Goal: Transaction & Acquisition: Purchase product/service

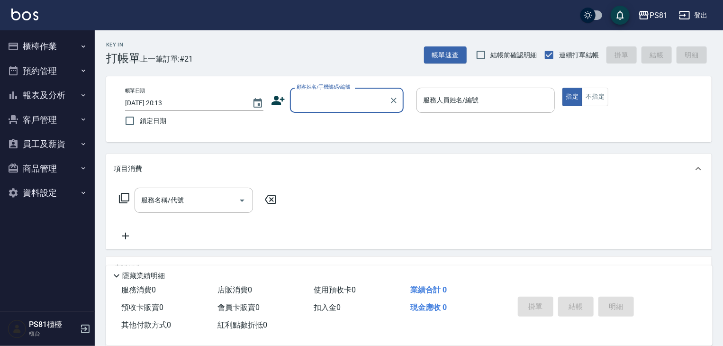
click at [84, 331] on icon "button" at bounding box center [85, 328] width 11 height 11
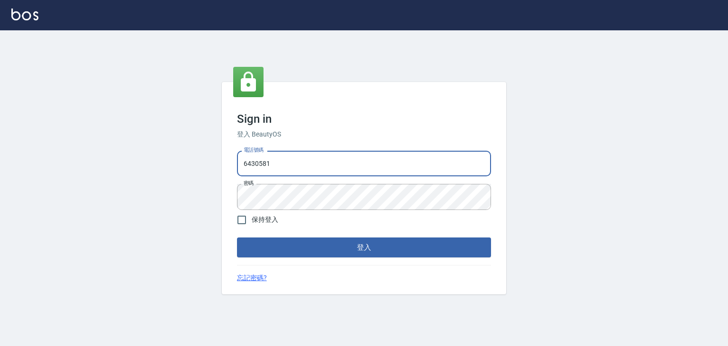
click at [290, 167] on input "6430581" at bounding box center [364, 164] width 254 height 26
drag, startPoint x: 301, startPoint y: 159, endPoint x: 305, endPoint y: 176, distance: 17.4
click at [303, 172] on input "6430581" at bounding box center [364, 164] width 254 height 26
click at [284, 159] on input "0976025353" at bounding box center [364, 164] width 254 height 26
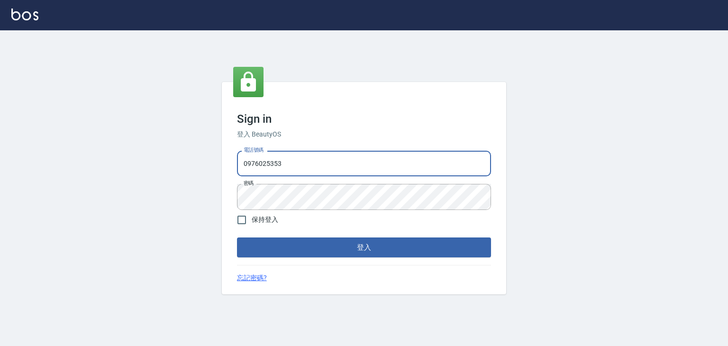
click at [281, 159] on input "0976025353" at bounding box center [364, 164] width 254 height 26
type input "0979739080"
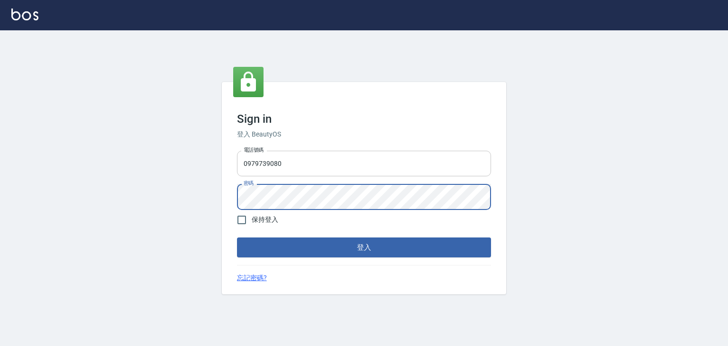
click at [237, 237] on button "登入" at bounding box center [364, 247] width 254 height 20
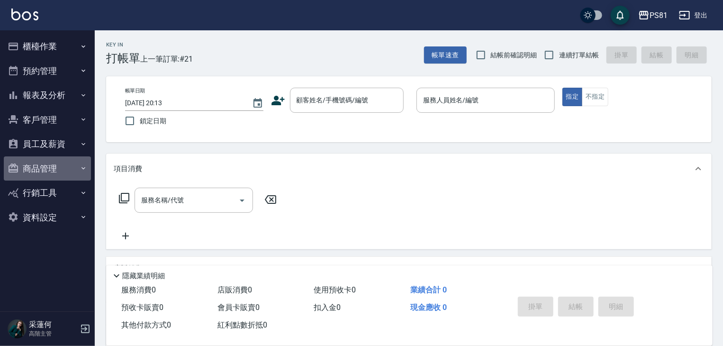
click at [54, 164] on button "商品管理" at bounding box center [47, 168] width 87 height 25
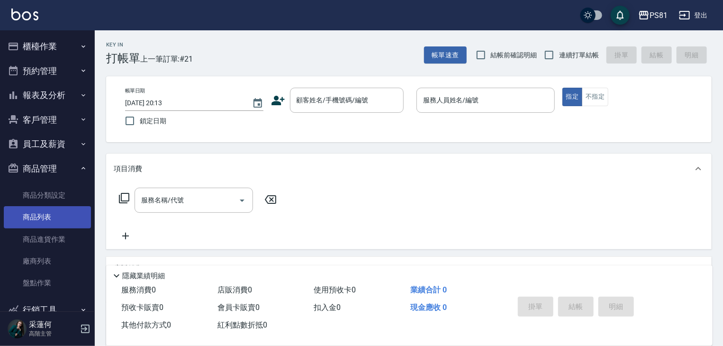
click at [53, 221] on link "商品列表" at bounding box center [47, 217] width 87 height 22
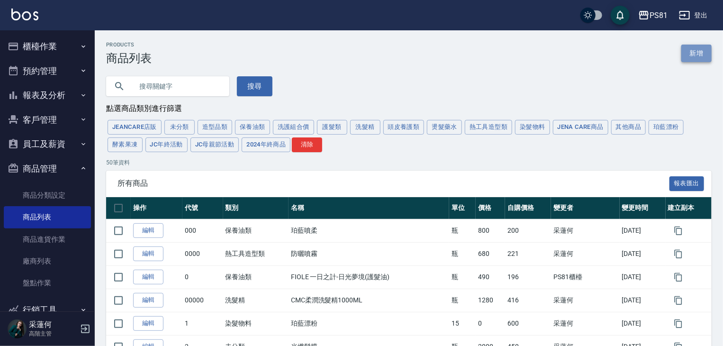
drag, startPoint x: 695, startPoint y: 54, endPoint x: 540, endPoint y: 113, distance: 165.7
click at [695, 55] on link "新增" at bounding box center [696, 54] width 30 height 18
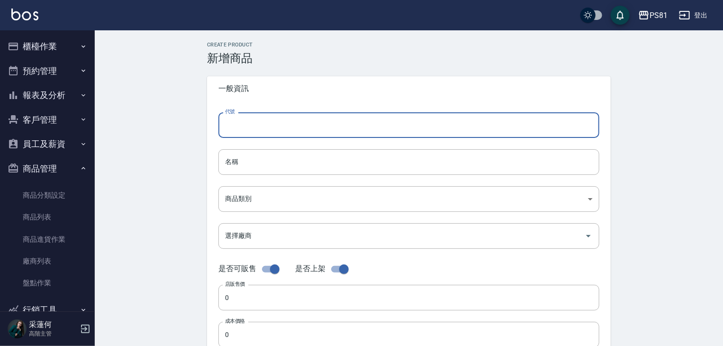
click at [260, 118] on input "代號" at bounding box center [408, 125] width 381 height 26
type input "25136"
click at [237, 162] on input "名稱" at bounding box center [408, 162] width 381 height 26
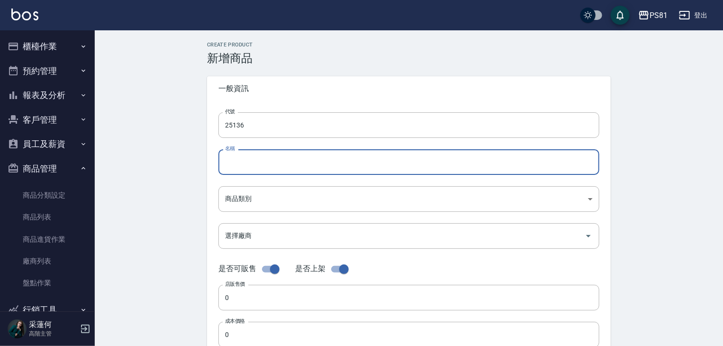
type input "S"
type input "勵"
click at [323, 168] on input "FIOLE俐落惹人帥" at bounding box center [408, 162] width 381 height 26
click at [321, 168] on input "FIOLE俐落惹人帥" at bounding box center [408, 162] width 381 height 26
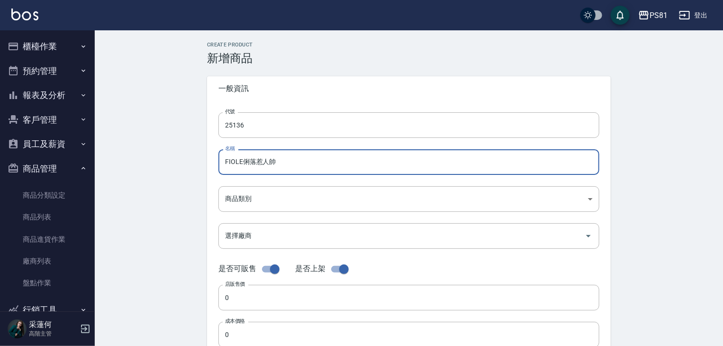
click at [320, 168] on input "FIOLE俐落惹人帥" at bounding box center [408, 162] width 381 height 26
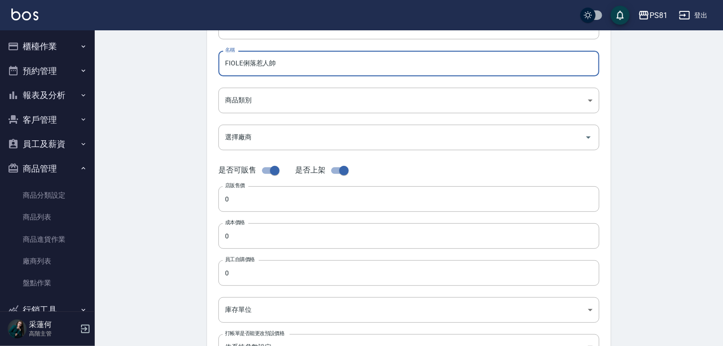
scroll to position [83, 0]
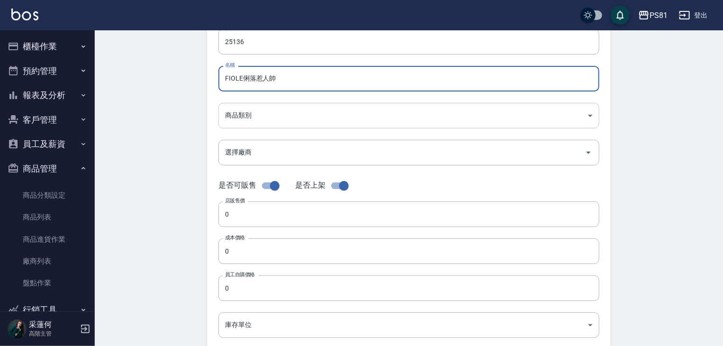
type input "FIOLE俐落惹人帥"
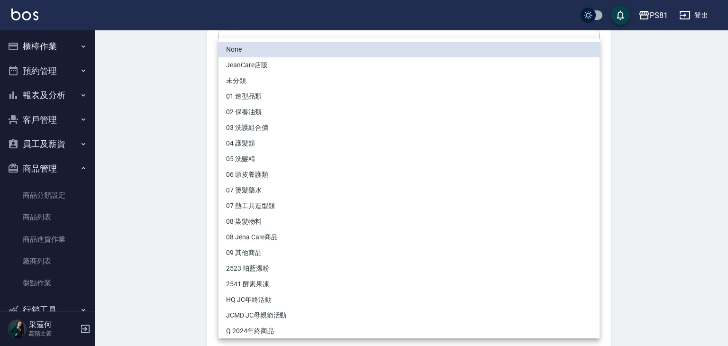
click at [290, 122] on body "PS81 登出 櫃檯作業 打帳單 帳單列表 掛單列表 座位開單 營業儀表板 現金收支登錄 高階收支登錄 材料自購登錄 每日結帳 排班表 現場電腦打卡 掃碼打卡…" at bounding box center [364, 244] width 728 height 654
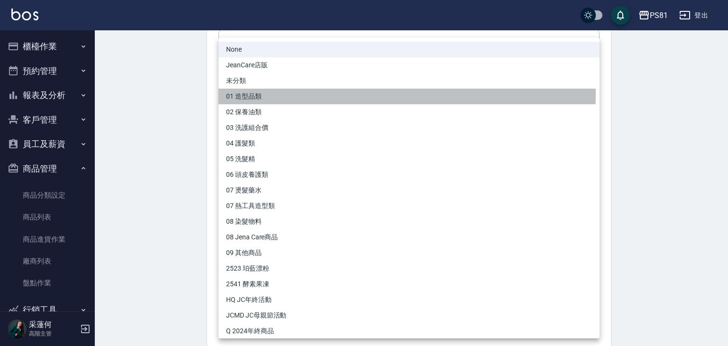
click at [281, 92] on li "01 造型品類" at bounding box center [408, 97] width 381 height 16
type input "297743ef-5fa6-4f5b-bdc1-5a116c950d70"
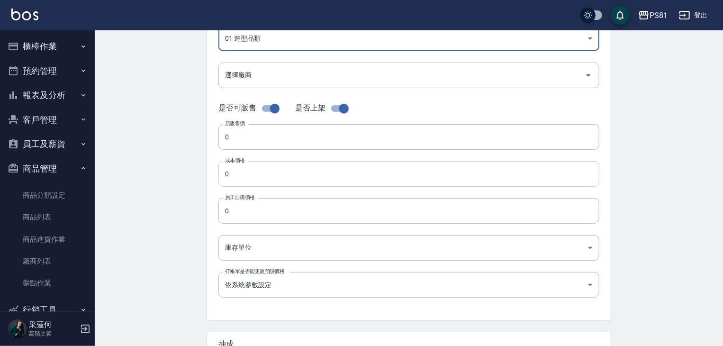
scroll to position [159, 0]
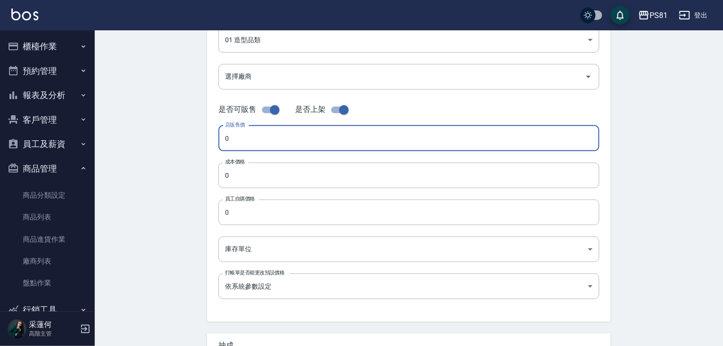
click at [322, 144] on input "0" at bounding box center [408, 139] width 381 height 26
type input "880"
click at [279, 173] on input "0" at bounding box center [408, 176] width 381 height 26
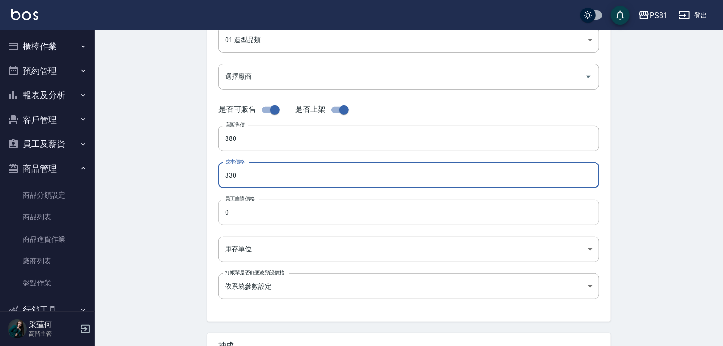
type input "330"
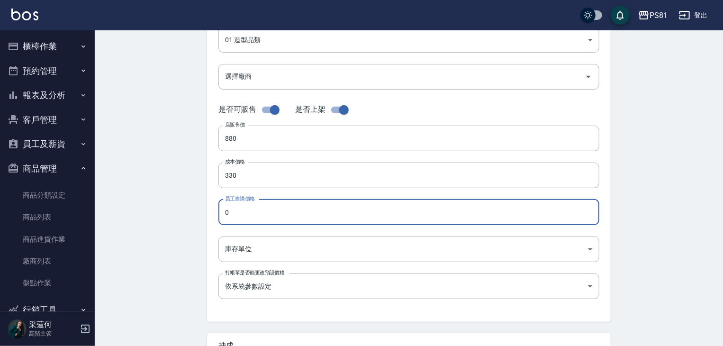
click at [270, 219] on input "0" at bounding box center [408, 213] width 381 height 26
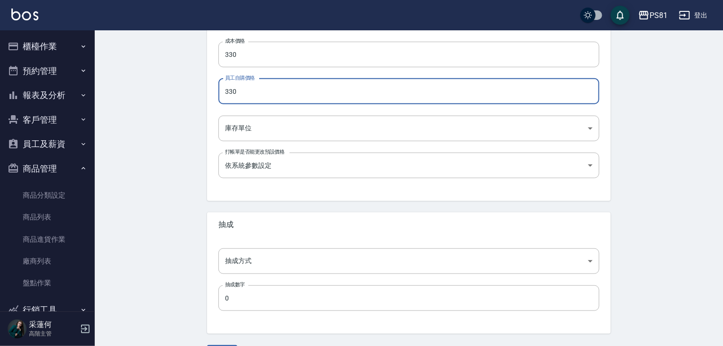
scroll to position [296, 0]
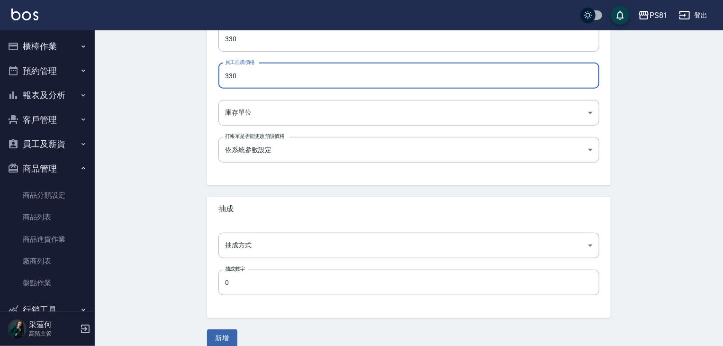
type input "330"
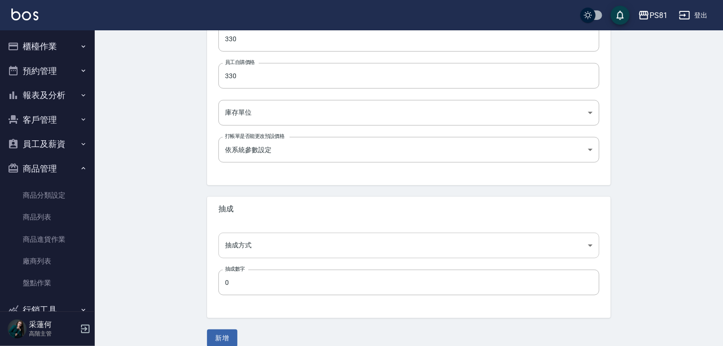
drag, startPoint x: 243, startPoint y: 230, endPoint x: 245, endPoint y: 239, distance: 9.8
click at [244, 232] on div "抽成方式 ​ 抽成方式 抽成數字 0 抽成數字" at bounding box center [409, 269] width 404 height 97
click at [245, 241] on body "PS81 登出 櫃檯作業 打帳單 帳單列表 掛單列表 座位開單 營業儀表板 現金收支登錄 高階收支登錄 材料自購登錄 每日結帳 排班表 現場電腦打卡 掃碼打卡…" at bounding box center [364, 31] width 728 height 654
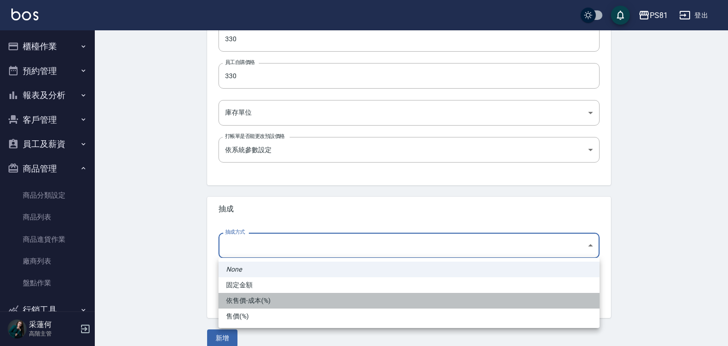
click at [267, 295] on li "依售價-成本(%)" at bounding box center [408, 301] width 381 height 16
type input "byCost"
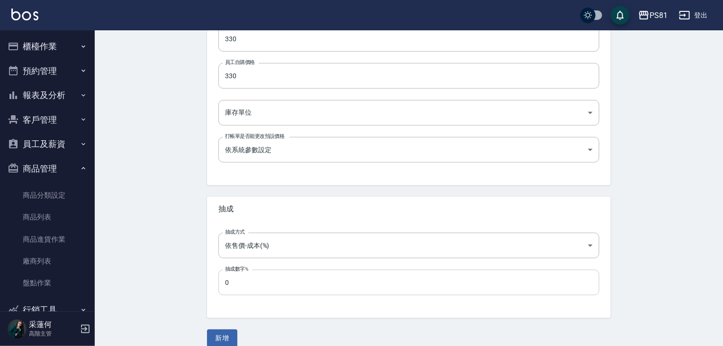
drag, startPoint x: 254, startPoint y: 298, endPoint x: 256, endPoint y: 283, distance: 15.0
click at [253, 296] on div "抽成方式 依售價-成本(%) byCost 抽成方式 抽成數字% 0 抽成數字%" at bounding box center [409, 269] width 404 height 97
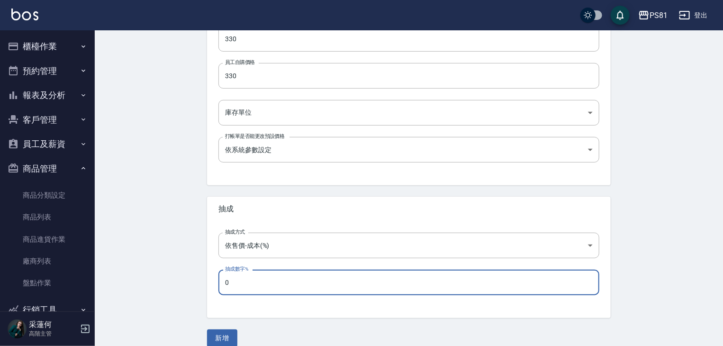
click at [256, 281] on input "0" at bounding box center [408, 283] width 381 height 26
type input "50"
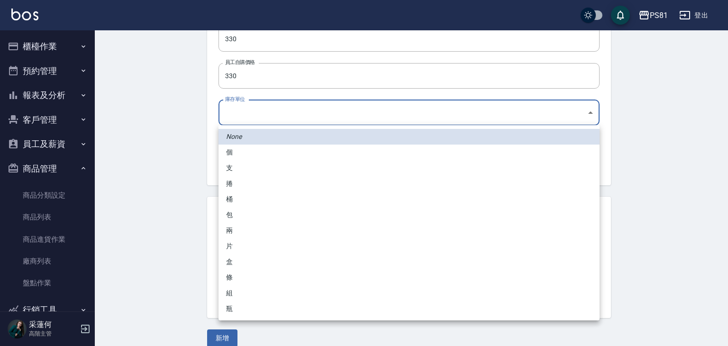
click at [281, 108] on body "PS81 登出 櫃檯作業 打帳單 帳單列表 掛單列表 座位開單 營業儀表板 現金收支登錄 高階收支登錄 材料自購登錄 每日結帳 排班表 現場電腦打卡 掃碼打卡…" at bounding box center [364, 31] width 728 height 654
click at [260, 305] on li "瓶" at bounding box center [408, 309] width 381 height 16
type input "瓶"
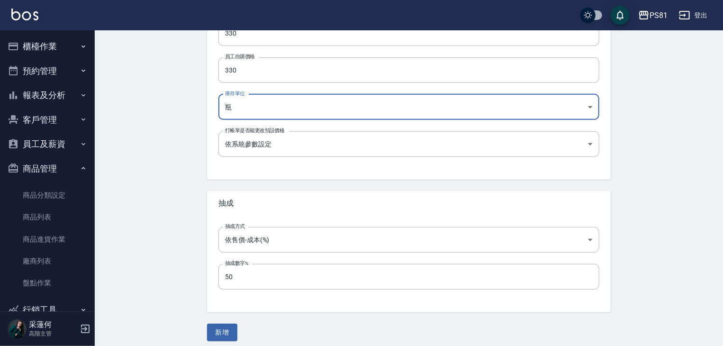
scroll to position [308, 0]
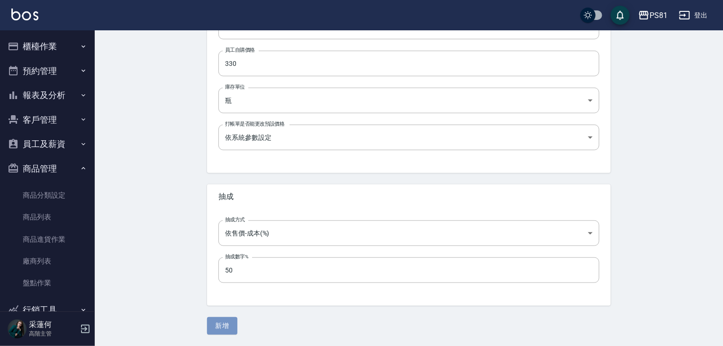
drag, startPoint x: 229, startPoint y: 325, endPoint x: 224, endPoint y: 336, distance: 12.3
click at [228, 324] on button "新增" at bounding box center [222, 326] width 30 height 18
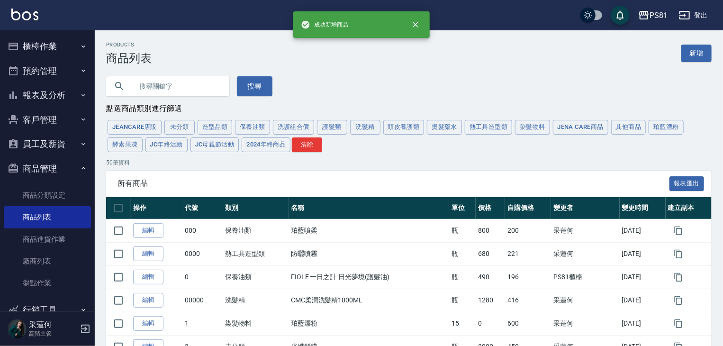
click at [173, 82] on input "text" at bounding box center [177, 86] width 89 height 26
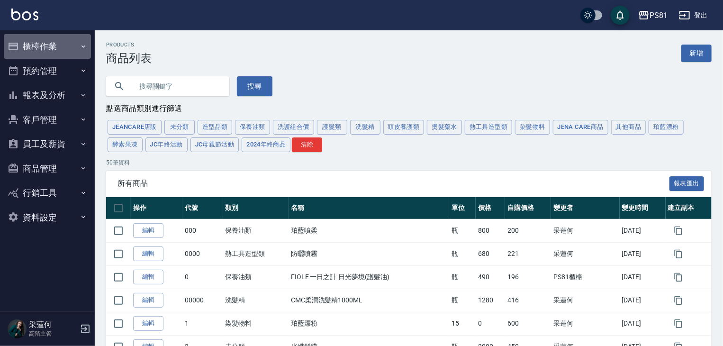
click at [42, 50] on button "櫃檯作業" at bounding box center [47, 46] width 87 height 25
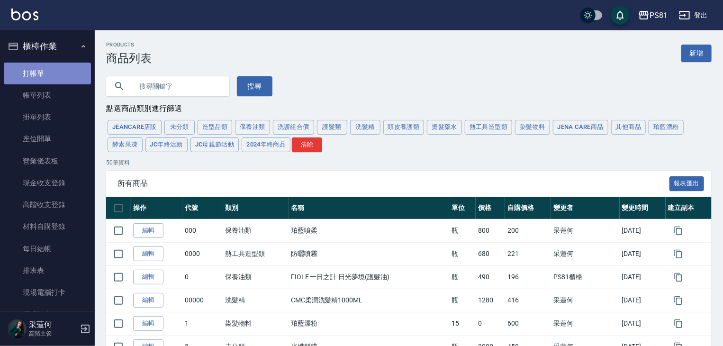
click at [51, 79] on link "打帳單" at bounding box center [47, 74] width 87 height 22
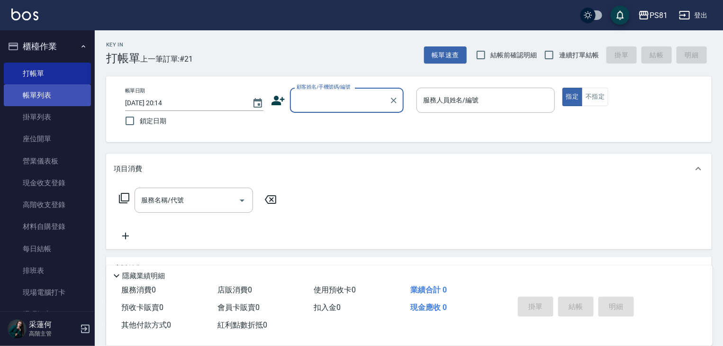
click at [47, 94] on link "帳單列表" at bounding box center [47, 95] width 87 height 22
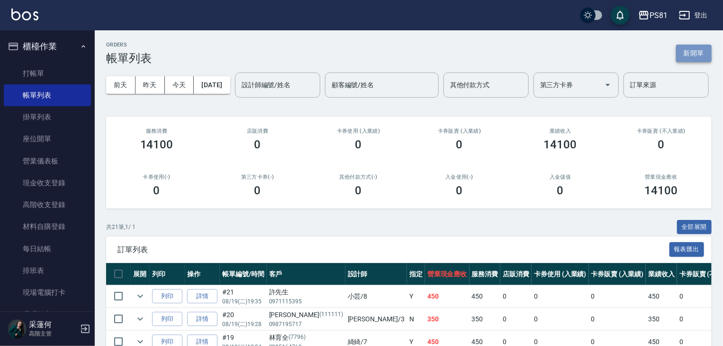
click at [698, 51] on button "新開單" at bounding box center [694, 54] width 36 height 18
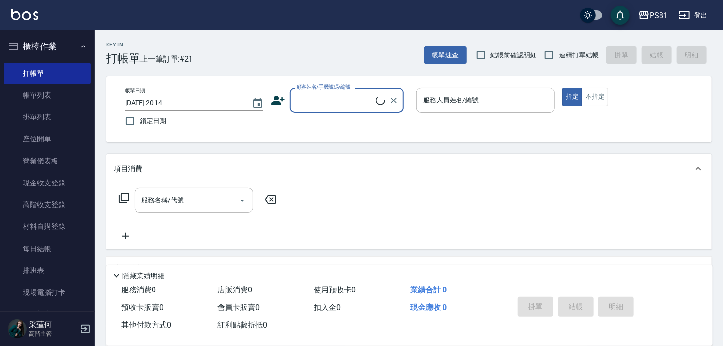
type input "D"
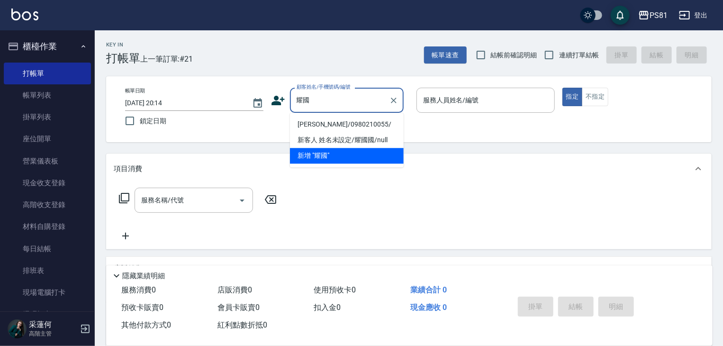
click at [316, 122] on li "[PERSON_NAME]/0980210055/" at bounding box center [347, 125] width 114 height 16
type input "[PERSON_NAME]/0980210055/"
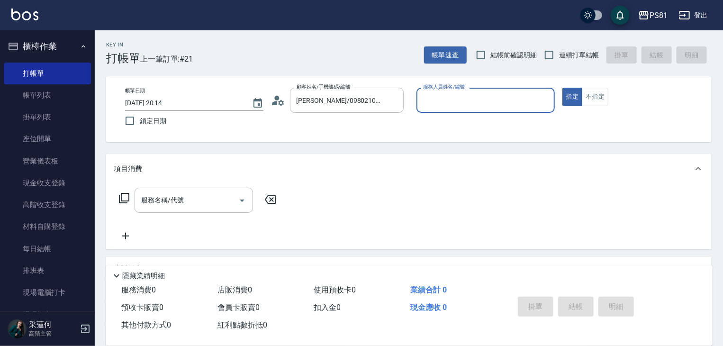
type input "丁若欣-6"
click at [562, 88] on button "指定" at bounding box center [572, 97] width 20 height 18
type button "true"
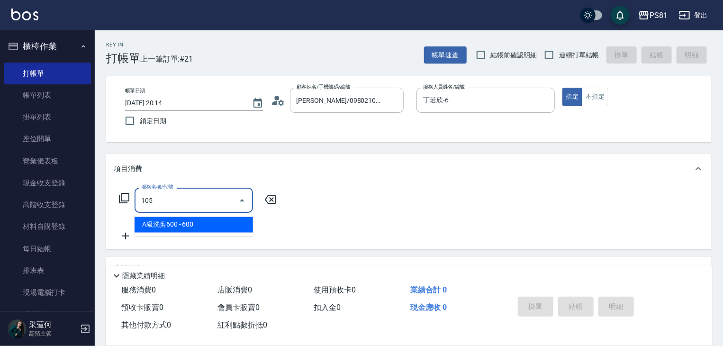
type input "A級洗剪600(105)"
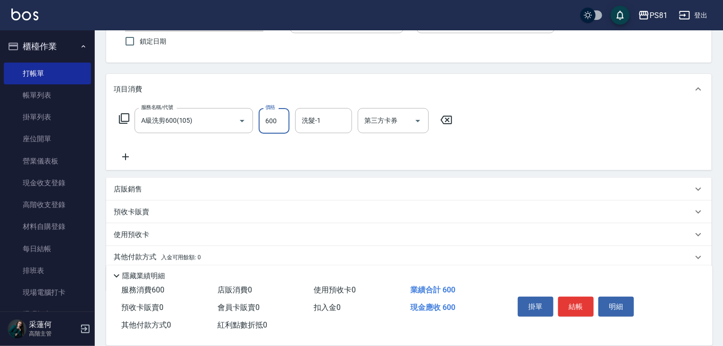
scroll to position [68, 0]
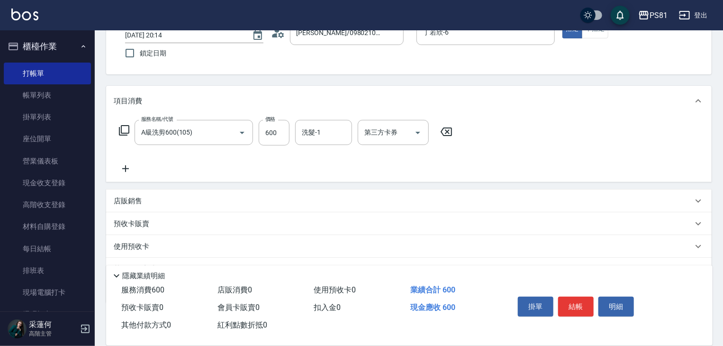
drag, startPoint x: 202, startPoint y: 208, endPoint x: 197, endPoint y: 208, distance: 5.7
click at [199, 208] on div "店販銷售" at bounding box center [409, 201] width 606 height 23
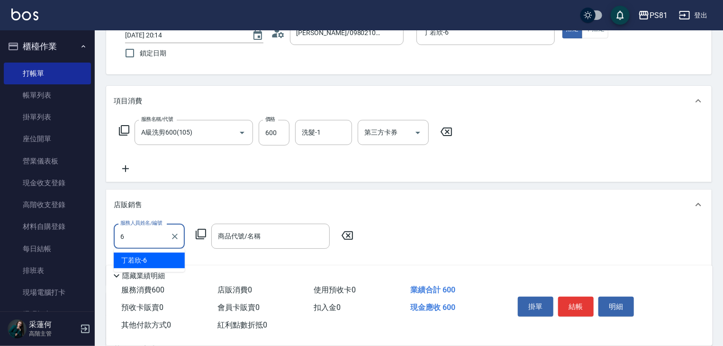
type input "丁若欣-6"
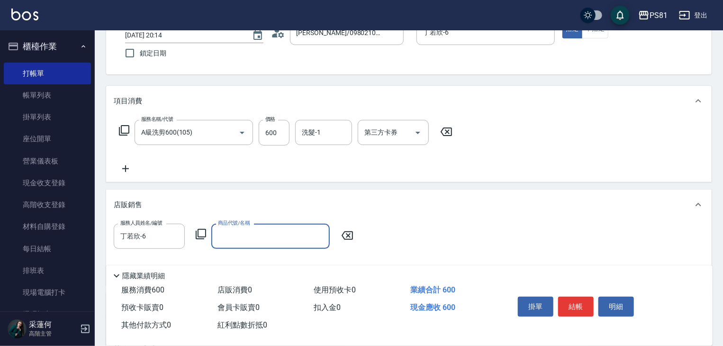
type input "ㄎ"
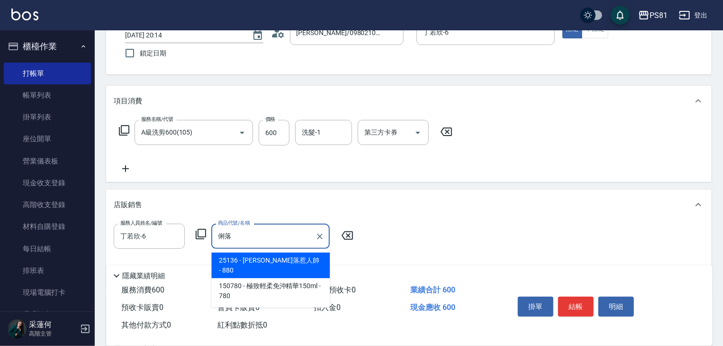
click at [303, 263] on span "25136 - [PERSON_NAME]落惹人帥 - 880" at bounding box center [270, 266] width 118 height 26
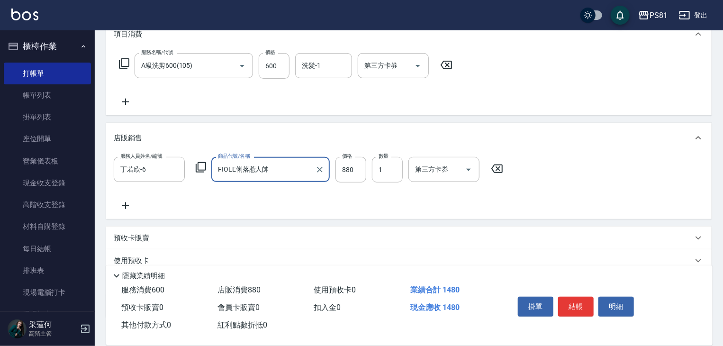
scroll to position [196, 0]
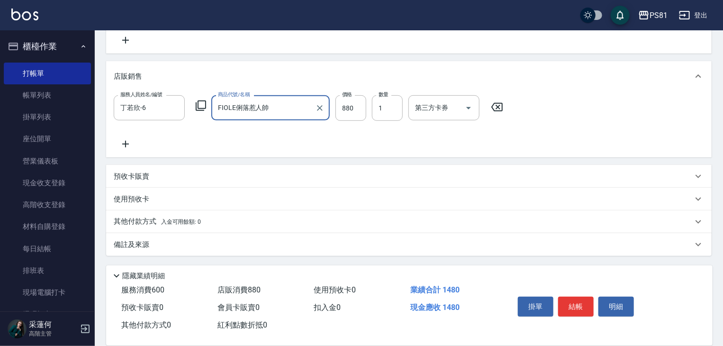
type input "FIOLE俐落惹人帥"
click at [202, 222] on div "其他付款方式 入金可用餘額: 0" at bounding box center [403, 222] width 579 height 10
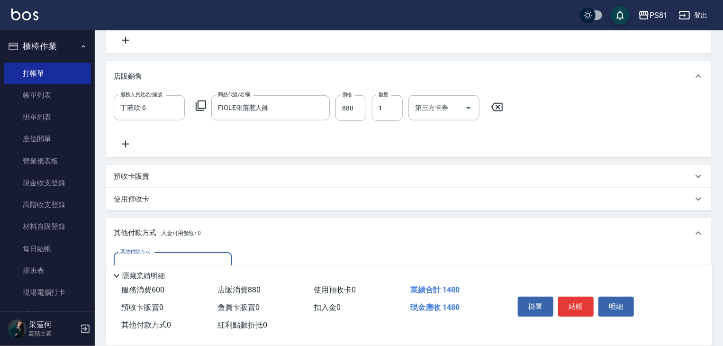
scroll to position [0, 0]
click at [138, 256] on input "其他付款方式" at bounding box center [173, 264] width 110 height 17
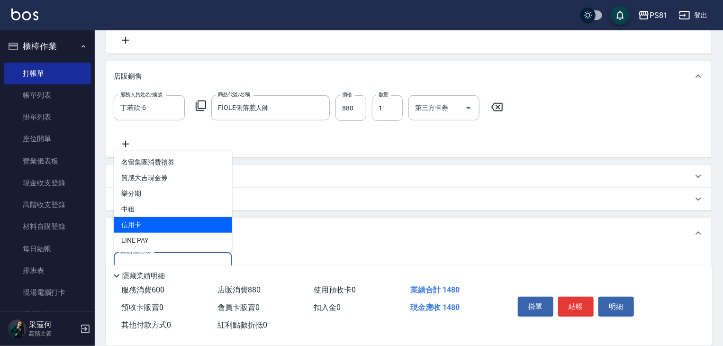
drag, startPoint x: 144, startPoint y: 229, endPoint x: 177, endPoint y: 225, distance: 33.9
click at [145, 228] on span "信用卡" at bounding box center [173, 225] width 118 height 16
type input "信用卡"
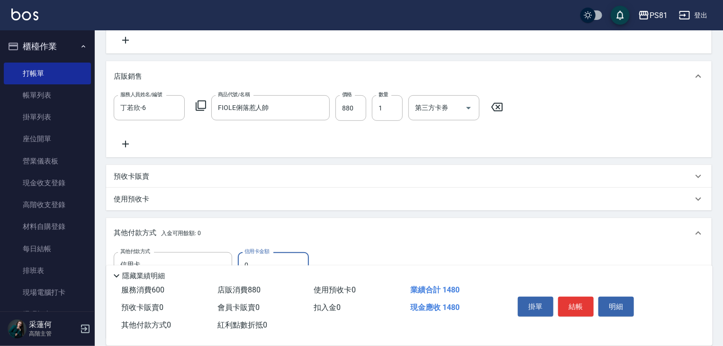
click at [287, 260] on input "0" at bounding box center [273, 265] width 71 height 26
drag, startPoint x: 287, startPoint y: 260, endPoint x: 276, endPoint y: 271, distance: 15.8
click at [278, 270] on div "Key In 打帳單 上一筆訂單:#21 帳單速查 結帳前確認明細 連續打單結帳 掛單 結帳 明細 帳單日期 [DATE] 20:14 鎖定日期 顧客姓名/手…" at bounding box center [409, 146] width 628 height 624
type input "1480"
click at [578, 303] on button "結帳" at bounding box center [576, 307] width 36 height 20
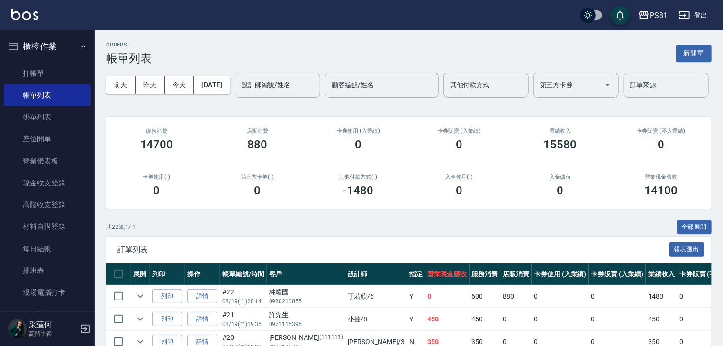
click at [699, 48] on button "新開單" at bounding box center [694, 54] width 36 height 18
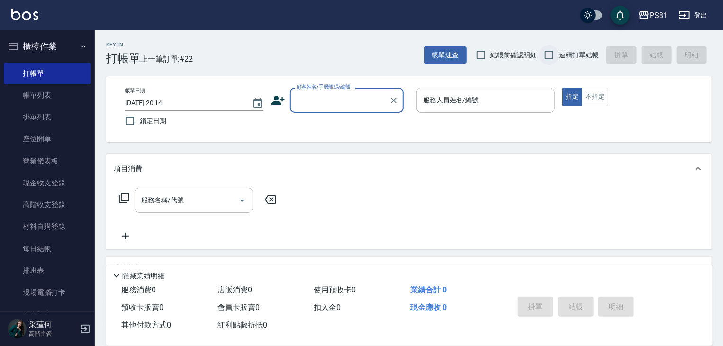
click at [550, 57] on input "連續打單結帳" at bounding box center [549, 55] width 20 height 20
checkbox input "true"
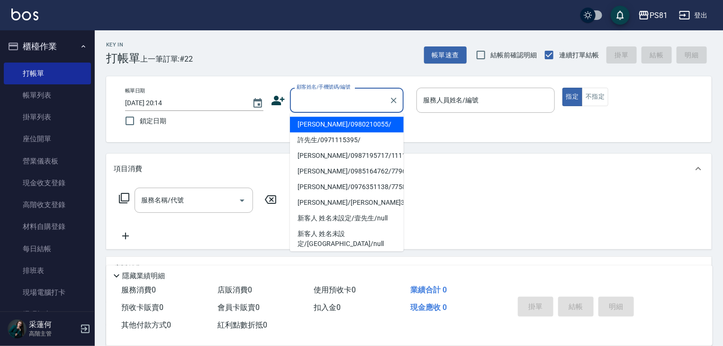
click at [350, 107] on input "顧客姓名/手機號碼/編號" at bounding box center [339, 100] width 91 height 17
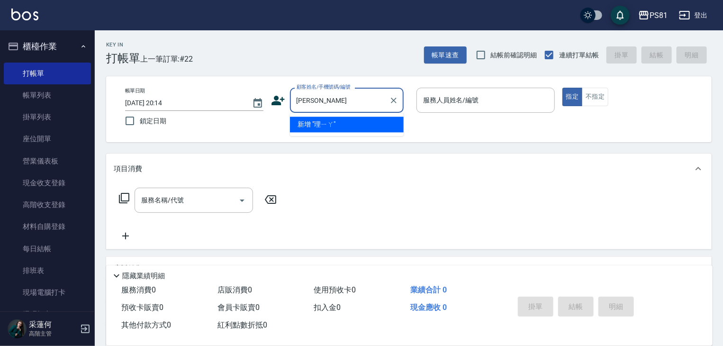
type input "理"
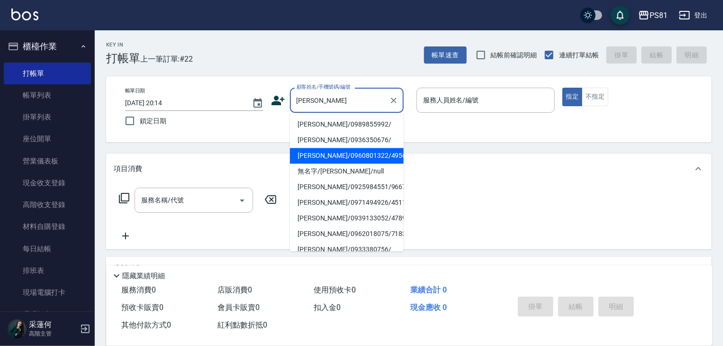
click at [333, 156] on li "[PERSON_NAME]/0960801322/4956" at bounding box center [347, 156] width 114 height 16
type input "[PERSON_NAME]/0960801322/4956"
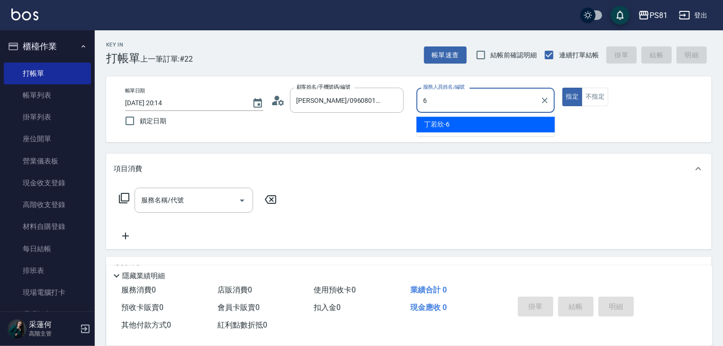
type input "丁若欣-6"
type button "true"
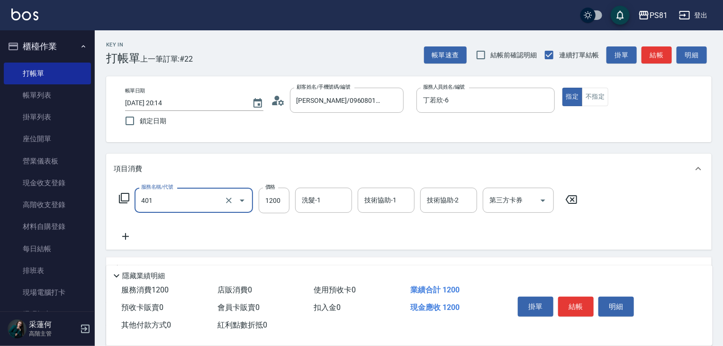
type input "基本染髮(401)"
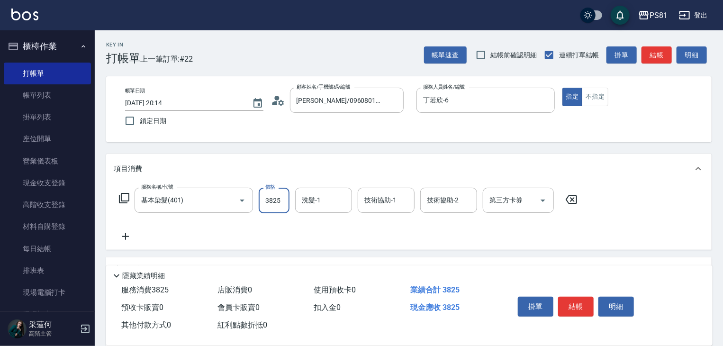
drag, startPoint x: 275, startPoint y: 190, endPoint x: 275, endPoint y: 196, distance: 6.2
click at [276, 197] on input "3825" at bounding box center [274, 201] width 31 height 26
click at [276, 196] on input "3825" at bounding box center [274, 201] width 31 height 26
click at [277, 196] on input "3825" at bounding box center [274, 201] width 31 height 26
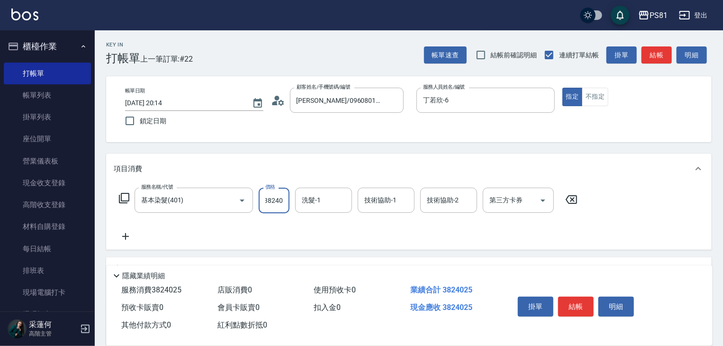
scroll to position [0, 9]
click at [277, 196] on input "38240255" at bounding box center [274, 201] width 31 height 26
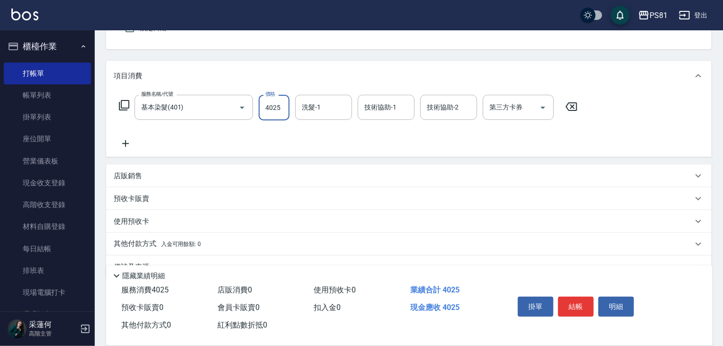
type input "4025"
click at [252, 182] on div "店販銷售" at bounding box center [409, 175] width 606 height 23
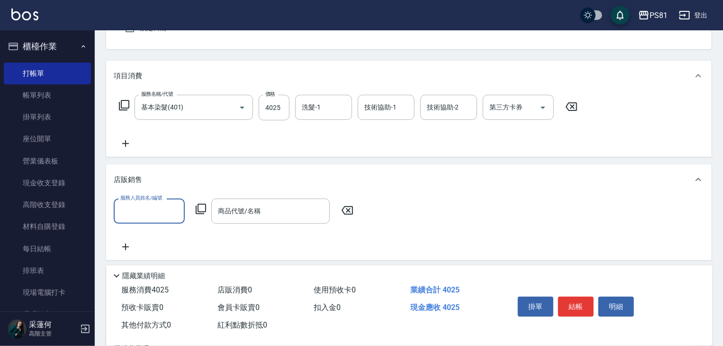
scroll to position [0, 0]
type input "佩其-23"
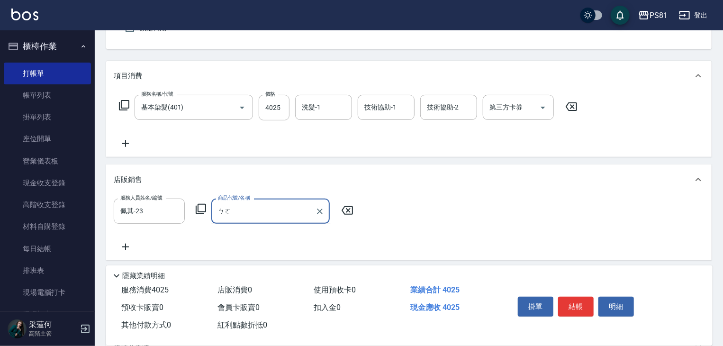
type input "柏"
type input "播"
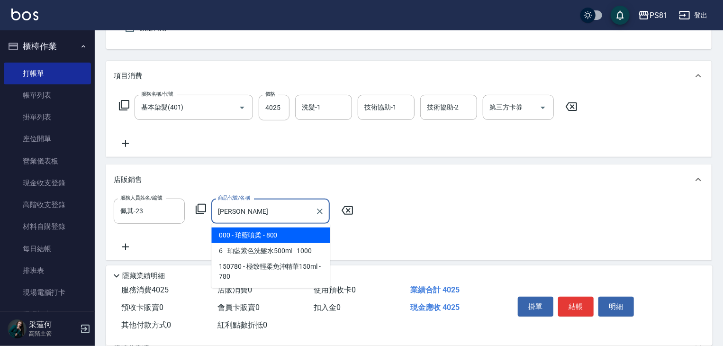
click at [274, 233] on span "000 - 珀藍噴柔 - 800" at bounding box center [270, 235] width 118 height 16
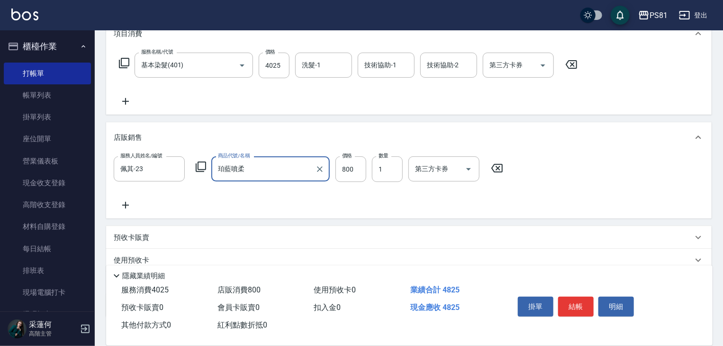
scroll to position [196, 0]
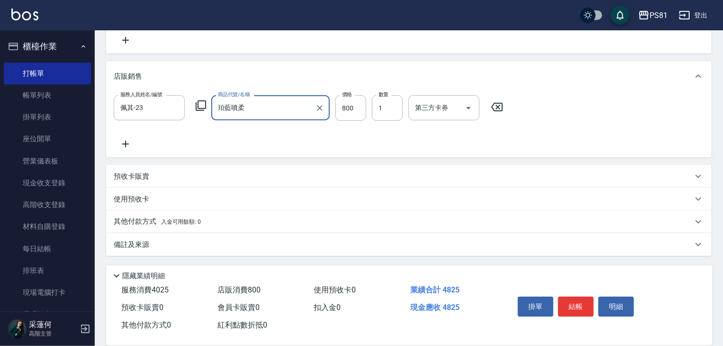
type input "珀藍噴柔"
click at [193, 217] on div "其他付款方式 入金可用餘額: 0" at bounding box center [409, 221] width 606 height 23
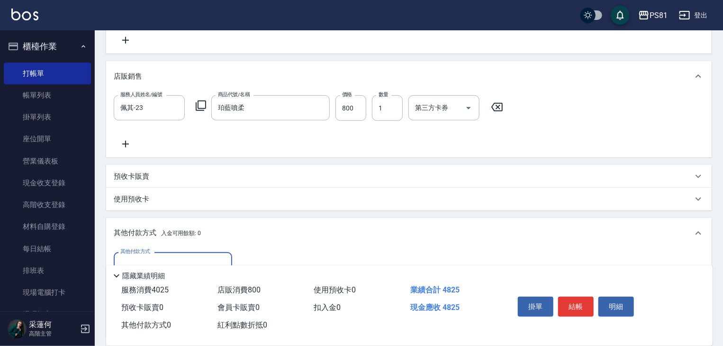
scroll to position [0, 0]
click at [141, 256] on input "其他付款方式" at bounding box center [173, 264] width 110 height 17
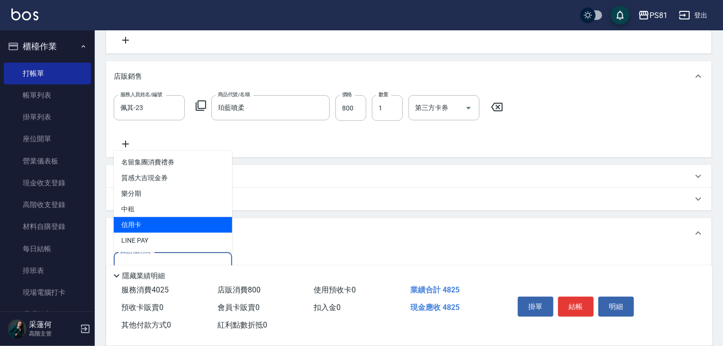
click at [148, 220] on span "信用卡" at bounding box center [173, 225] width 118 height 16
type input "信用卡"
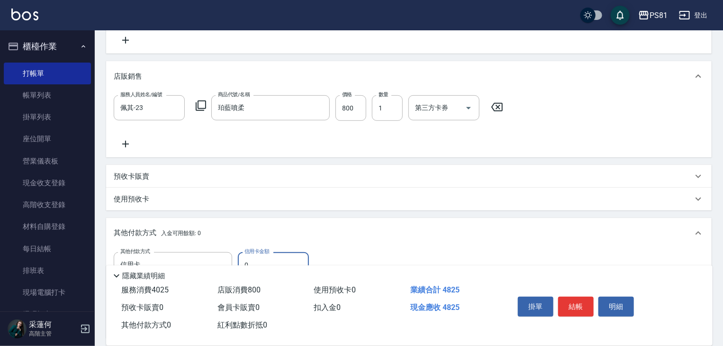
click at [258, 259] on input "0" at bounding box center [273, 265] width 71 height 26
drag, startPoint x: 258, startPoint y: 259, endPoint x: 254, endPoint y: 256, distance: 5.4
click at [257, 259] on input "0" at bounding box center [273, 265] width 71 height 26
click at [254, 256] on input "0" at bounding box center [273, 265] width 71 height 26
type input "4825"
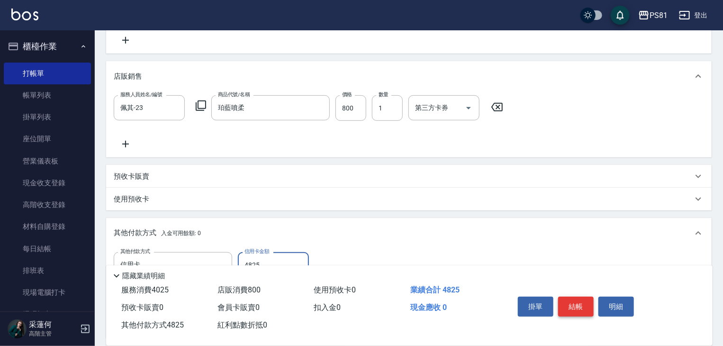
click at [573, 300] on button "結帳" at bounding box center [576, 307] width 36 height 20
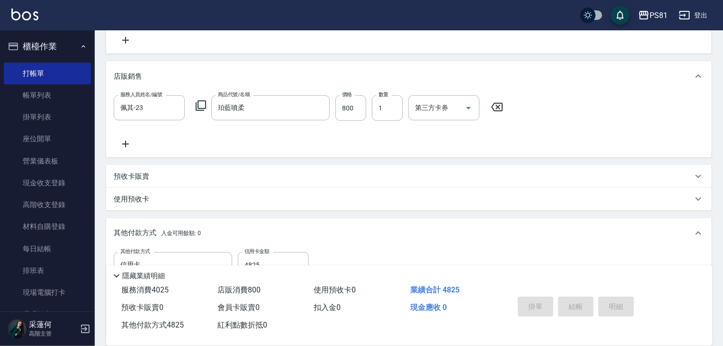
type input "[DATE] 20:15"
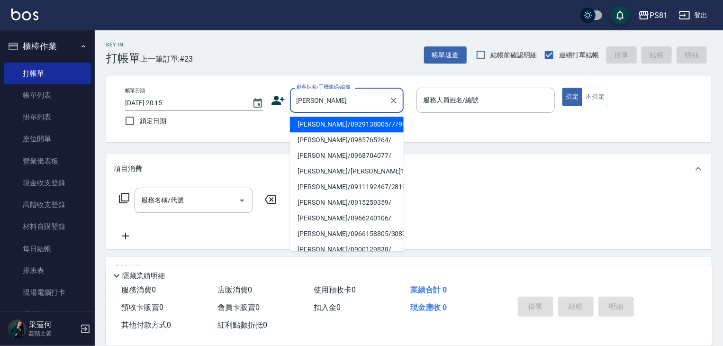
click at [357, 121] on li "[PERSON_NAME]/0929138005/7798" at bounding box center [347, 125] width 114 height 16
type input "[PERSON_NAME]/0929138005/7798"
type input "丁若欣-6"
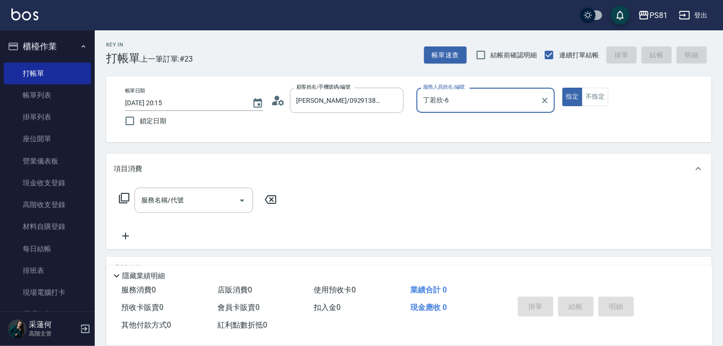
click at [562, 88] on button "指定" at bounding box center [572, 97] width 20 height 18
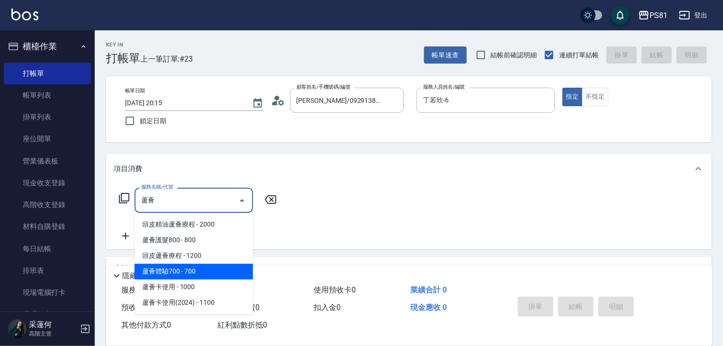
click at [188, 266] on span "蘆薈體驗700 - 700" at bounding box center [194, 272] width 118 height 16
type input "蘆薈體驗700(921)"
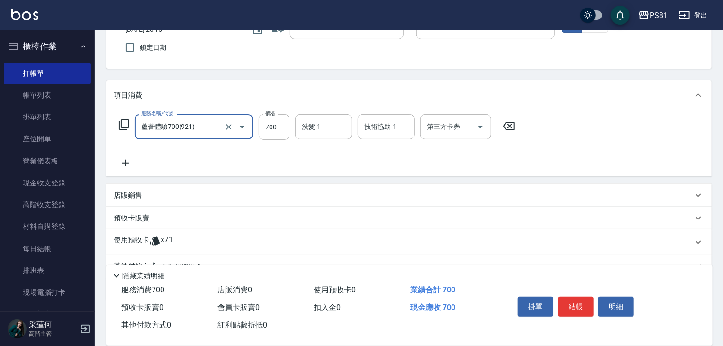
scroll to position [74, 0]
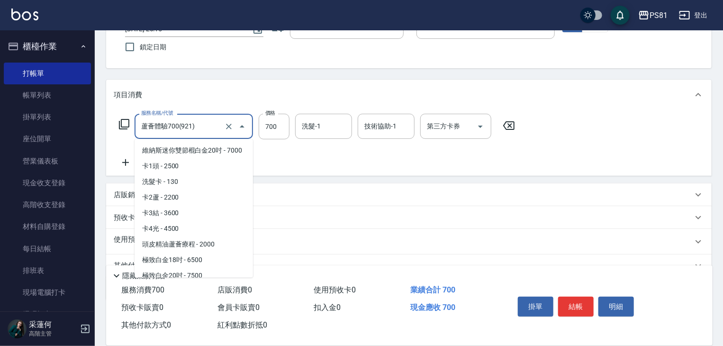
click at [205, 127] on input "蘆薈體驗700(921)" at bounding box center [180, 126] width 83 height 17
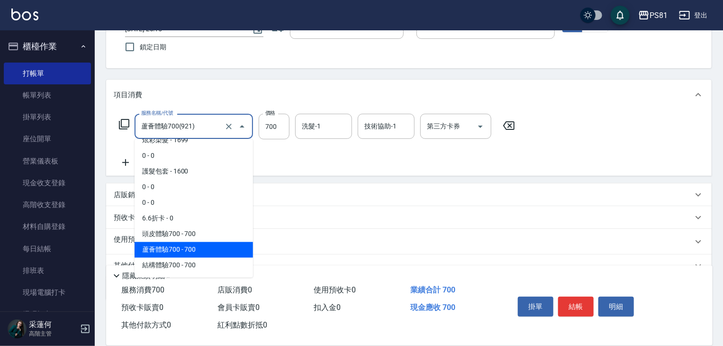
click at [205, 127] on input "蘆薈體驗700(921)" at bounding box center [180, 126] width 83 height 17
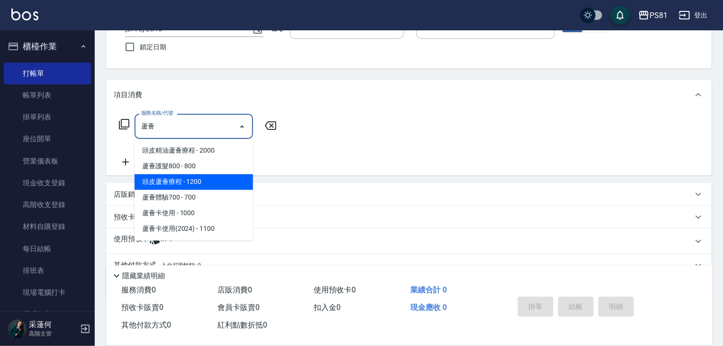
type input "蘆薈蘆薈"
click at [199, 176] on div "項目消費 服務名稱/代號 服務名稱/代號 店販銷售 服務人員姓名/編號 服務人員姓名/編號 商品代號/名稱 商品代號/名稱 預收卡販賣 卡券名稱/代號 卡券名…" at bounding box center [409, 190] width 606 height 220
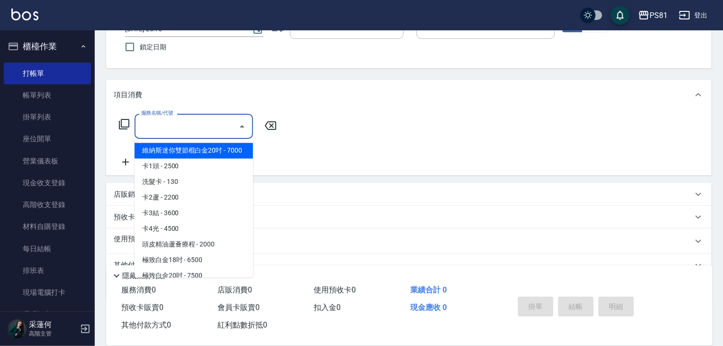
click at [186, 119] on input "服務名稱/代號" at bounding box center [187, 126] width 96 height 17
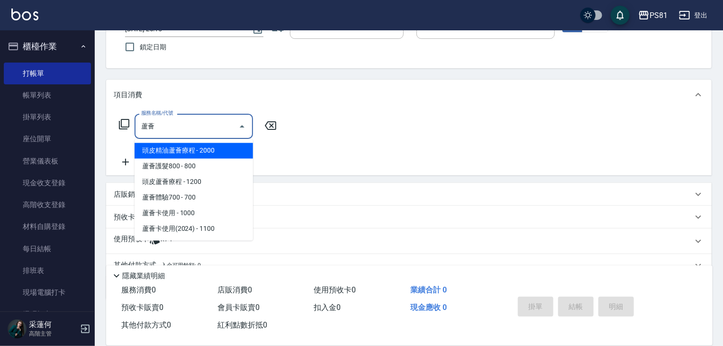
click at [211, 179] on span "頭皮蘆薈療程 - 1200" at bounding box center [194, 182] width 118 height 16
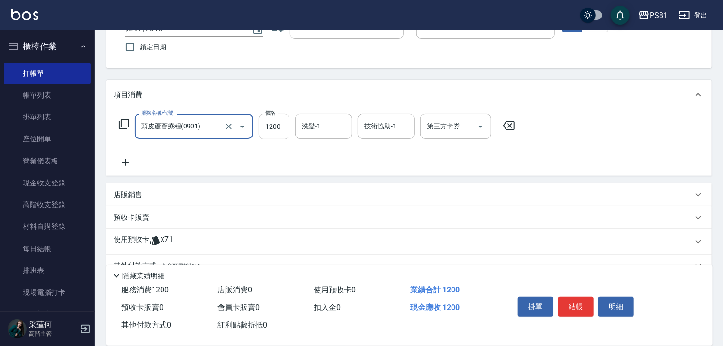
type input "頭皮蘆薈療程(0901)"
click at [277, 131] on input "1200" at bounding box center [274, 127] width 31 height 26
type input "1020"
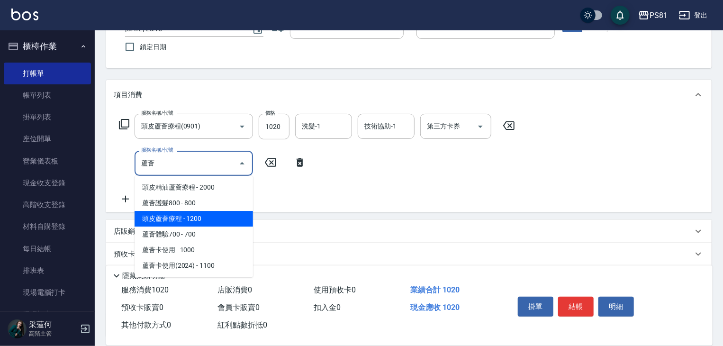
click at [194, 222] on span "頭皮蘆薈療程 - 1200" at bounding box center [194, 219] width 118 height 16
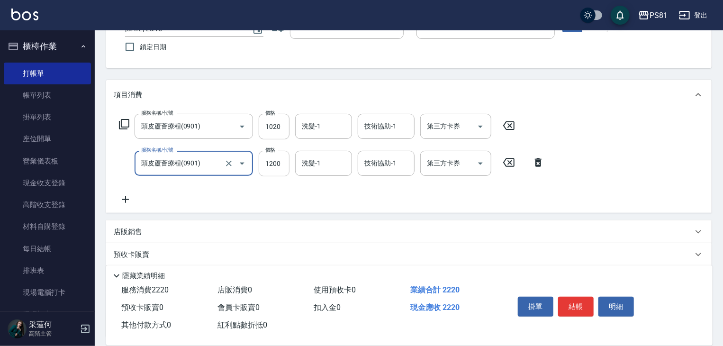
type input "頭皮蘆薈療程(0901)"
click at [285, 160] on input "1200" at bounding box center [274, 164] width 31 height 26
type input "1020"
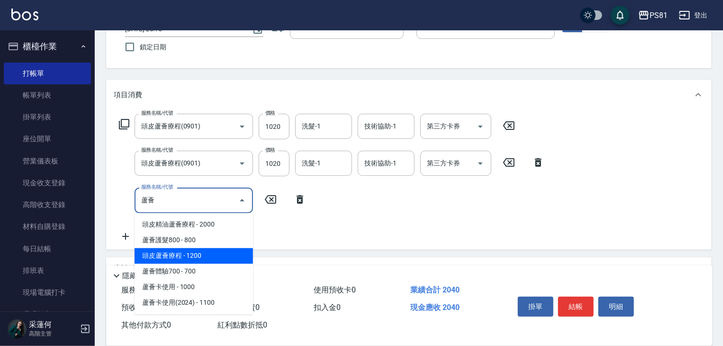
click at [196, 258] on span "頭皮蘆薈療程 - 1200" at bounding box center [194, 256] width 118 height 16
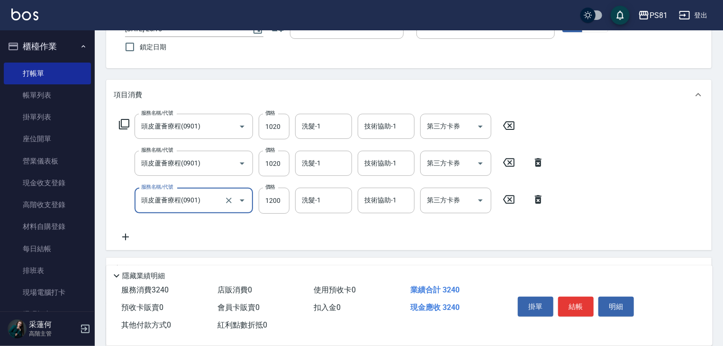
type input "頭皮蘆薈療程(0901)"
type input "1020"
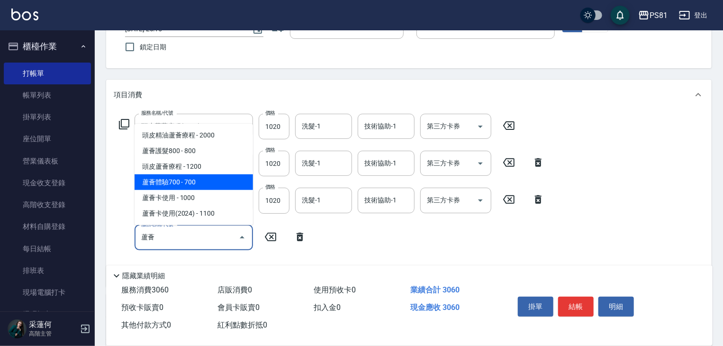
click at [212, 172] on ul "頭皮精油蘆薈療程 - 2000 蘆薈護髮800 - 800 頭皮蘆薈療程 - 1200 蘆薈體驗700 - 700 蘆薈卡使用 - 1000 蘆薈卡使用(20…" at bounding box center [194, 174] width 118 height 101
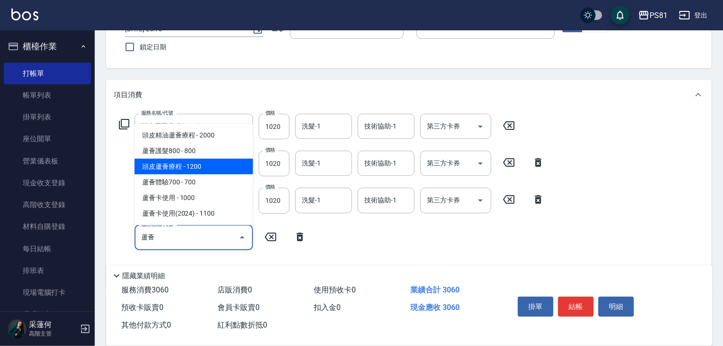
click at [212, 172] on span "頭皮蘆薈療程 - 1200" at bounding box center [194, 167] width 118 height 16
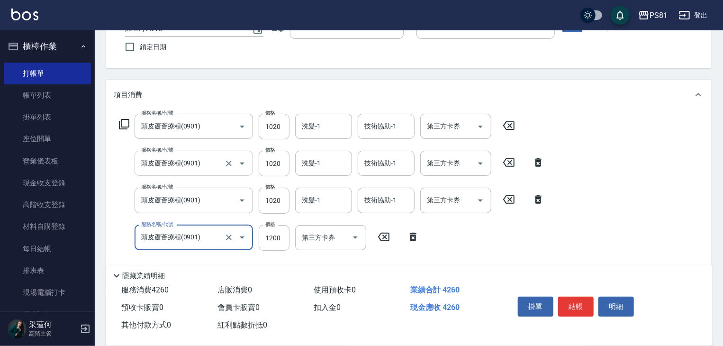
click at [212, 172] on div "頭皮蘆薈療程(0901) 服務名稱/代號" at bounding box center [194, 163] width 118 height 25
type input "頭皮蘆薈療程(0901)"
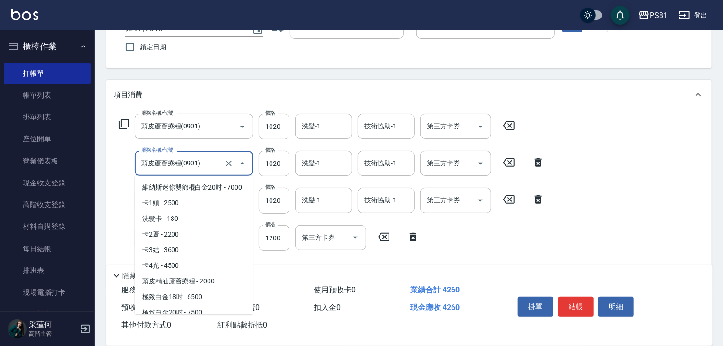
scroll to position [2716, 0]
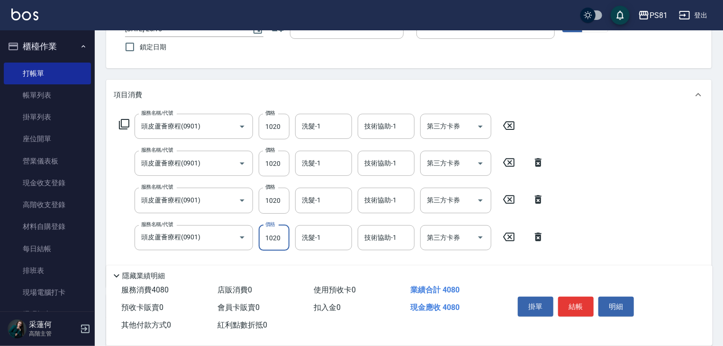
type input "1020"
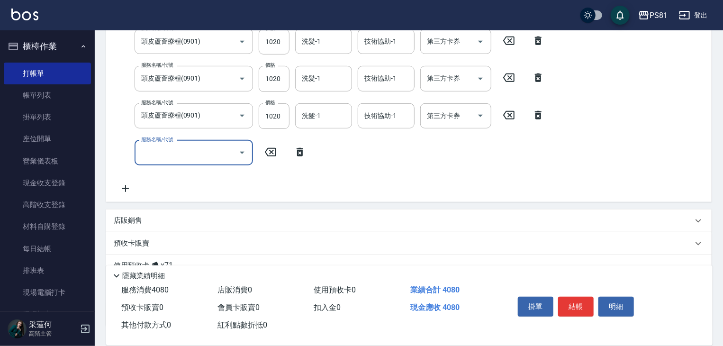
scroll to position [191, 0]
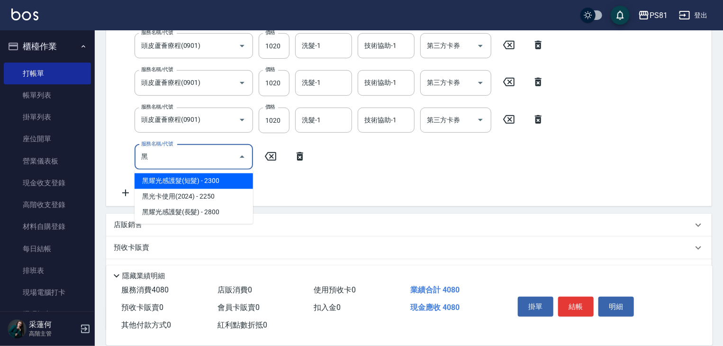
click at [214, 181] on span "黑耀光感護髮(短髮) - 2300" at bounding box center [194, 181] width 118 height 16
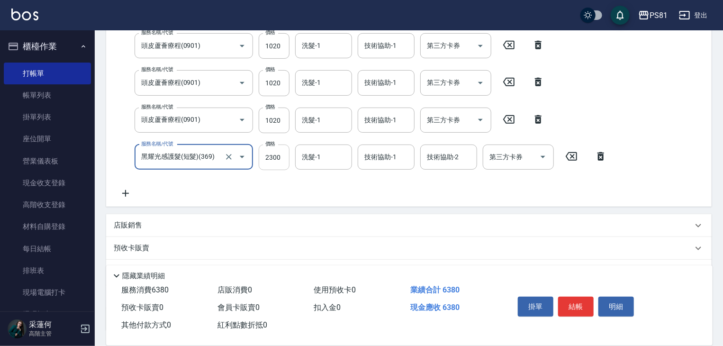
type input "黑耀光感護髮(短髮)(369)"
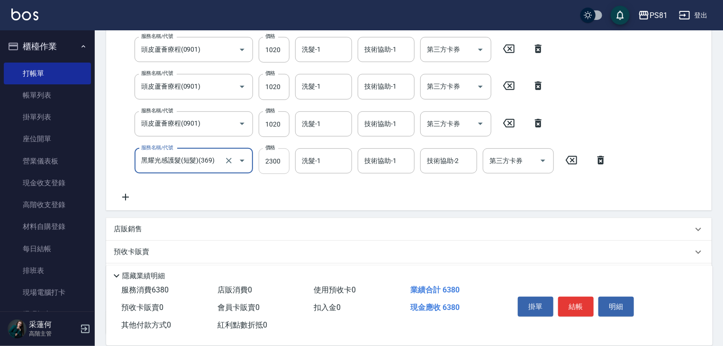
click at [278, 159] on input "2300" at bounding box center [274, 161] width 31 height 26
type input "2125"
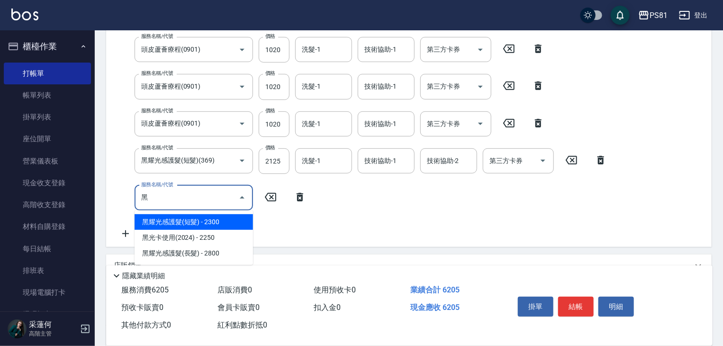
click at [197, 220] on span "黑耀光感護髮(短髮) - 2300" at bounding box center [194, 222] width 118 height 16
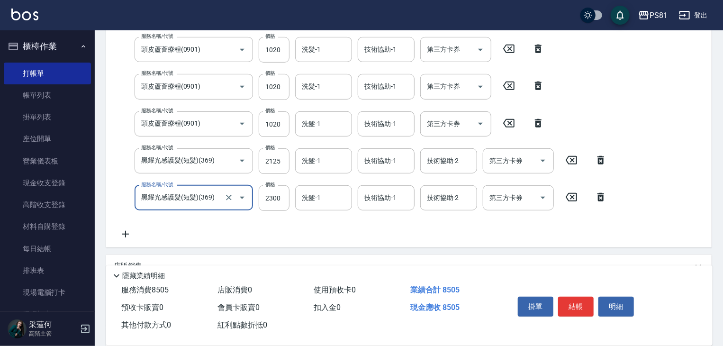
type input "黑耀光感護髮(短髮)(369)"
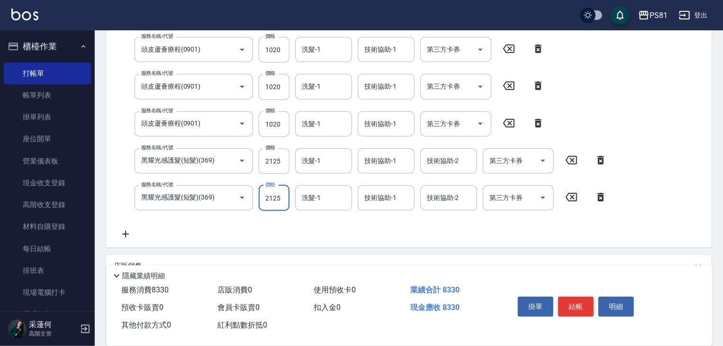
type input "2125"
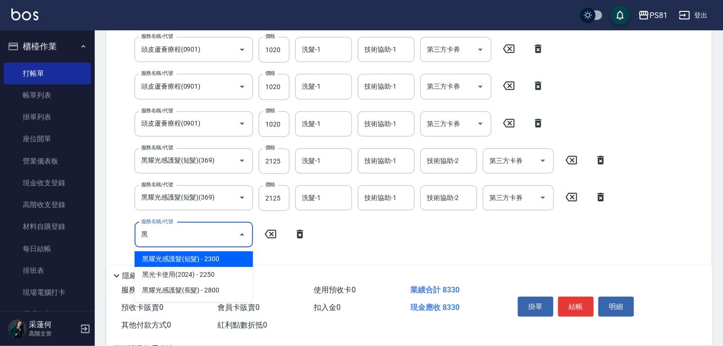
click at [196, 260] on span "黑耀光感護髮(短髮) - 2300" at bounding box center [194, 259] width 118 height 16
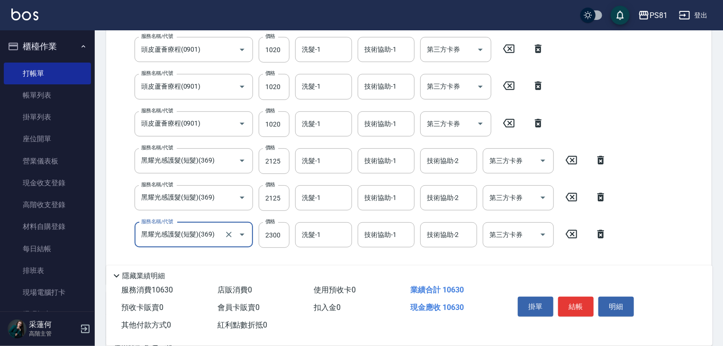
type input "黑耀光感護髮(短髮)(369)"
type input "2125"
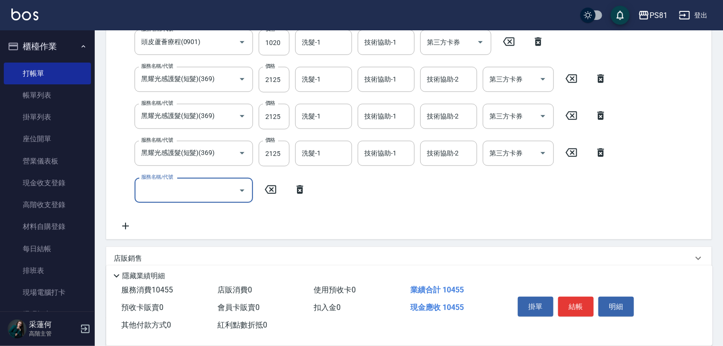
scroll to position [212, 0]
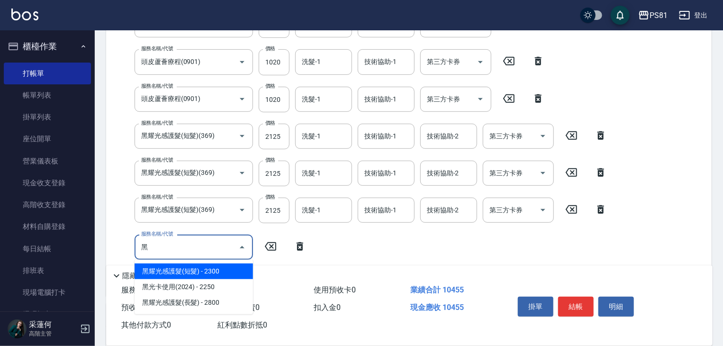
click at [200, 271] on span "黑耀光感護髮(短髮) - 2300" at bounding box center [194, 271] width 118 height 16
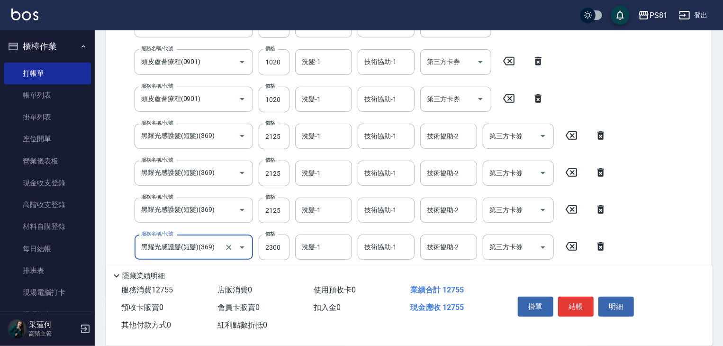
type input "黑耀光感護髮(短髮)(369)"
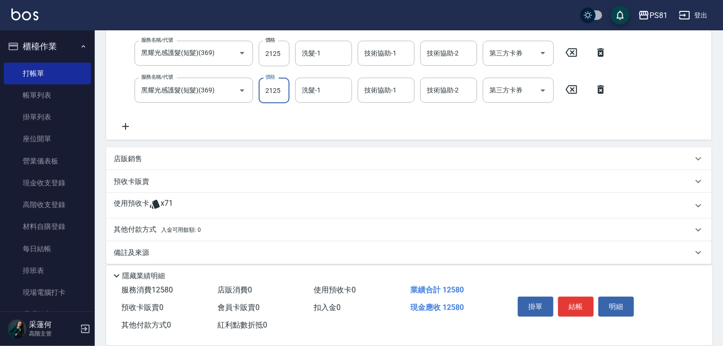
scroll to position [377, 0]
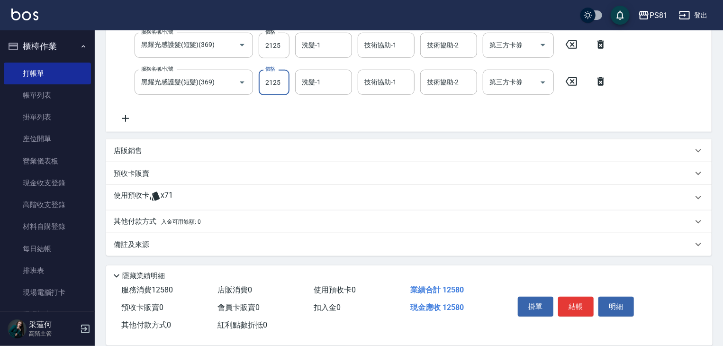
type input "2125"
click at [229, 226] on div "其他付款方式 入金可用餘額: 0" at bounding box center [403, 222] width 579 height 10
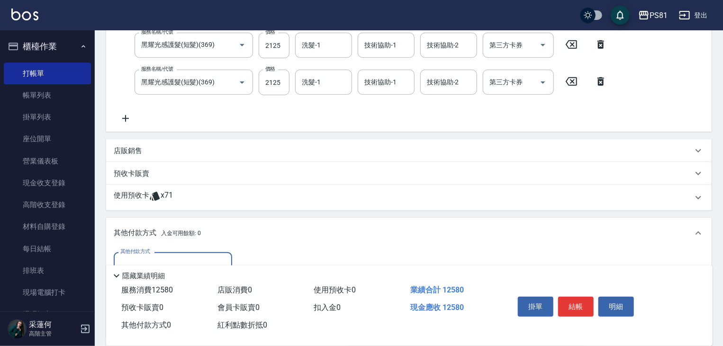
scroll to position [0, 0]
drag, startPoint x: 184, startPoint y: 258, endPoint x: 181, endPoint y: 252, distance: 7.0
click at [184, 256] on input "其他付款方式" at bounding box center [173, 264] width 110 height 17
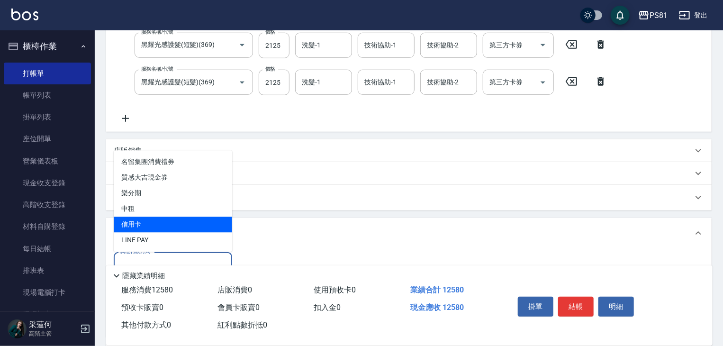
drag, startPoint x: 169, startPoint y: 218, endPoint x: 245, endPoint y: 235, distance: 78.0
click at [169, 218] on span "信用卡" at bounding box center [173, 225] width 118 height 16
type input "信用卡"
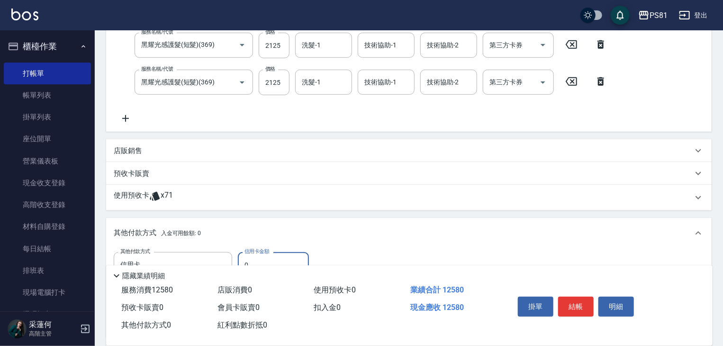
click at [272, 256] on input "0" at bounding box center [273, 265] width 71 height 26
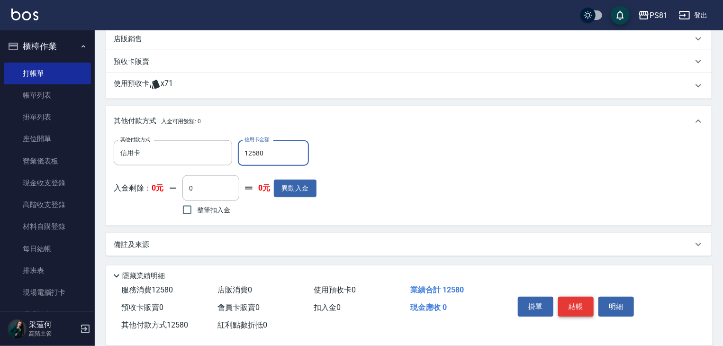
type input "12580"
drag, startPoint x: 582, startPoint y: 300, endPoint x: 571, endPoint y: 296, distance: 12.0
click at [580, 299] on button "結帳" at bounding box center [576, 307] width 36 height 20
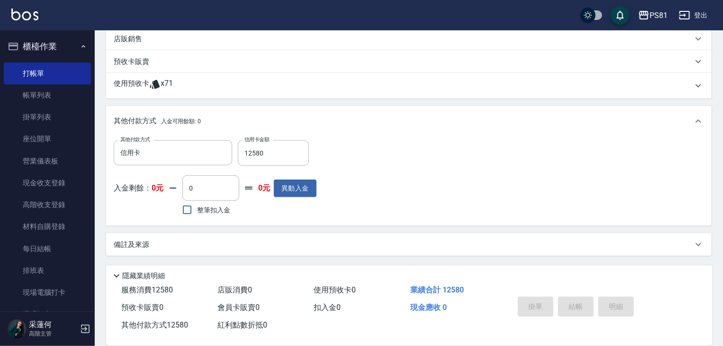
type input "[DATE] 20:17"
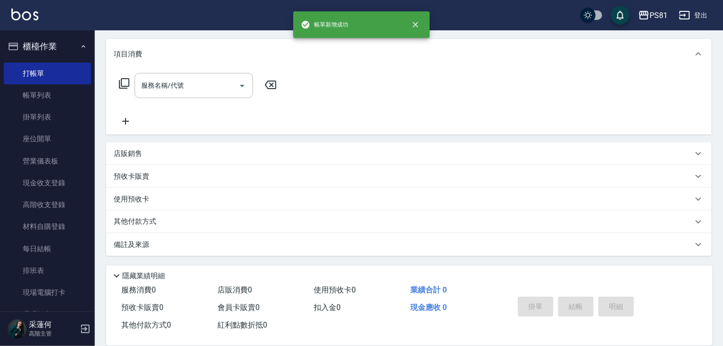
scroll to position [0, 0]
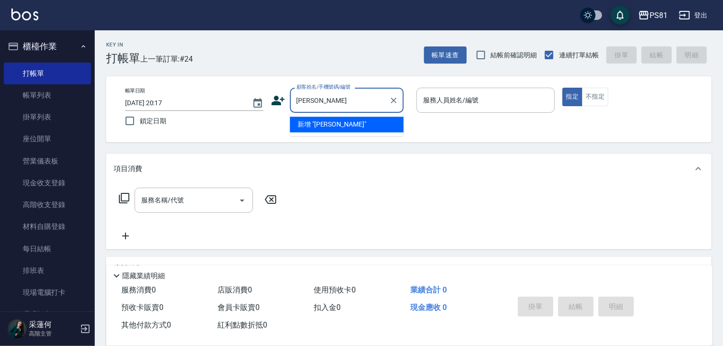
click at [350, 103] on input "[PERSON_NAME]" at bounding box center [339, 100] width 91 height 17
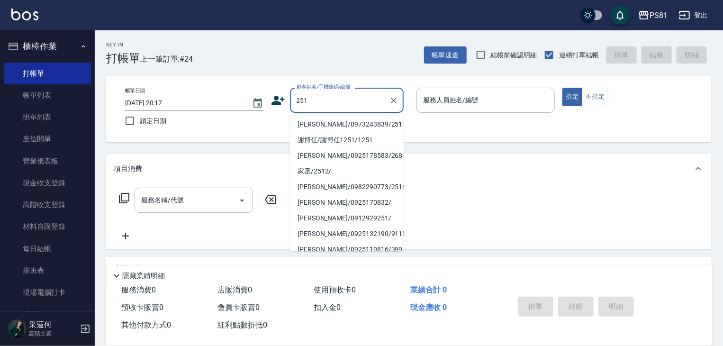
click at [341, 137] on li "謝博任/謝博任1251/1251" at bounding box center [347, 140] width 114 height 16
type input "謝博任/謝博任1251/1251"
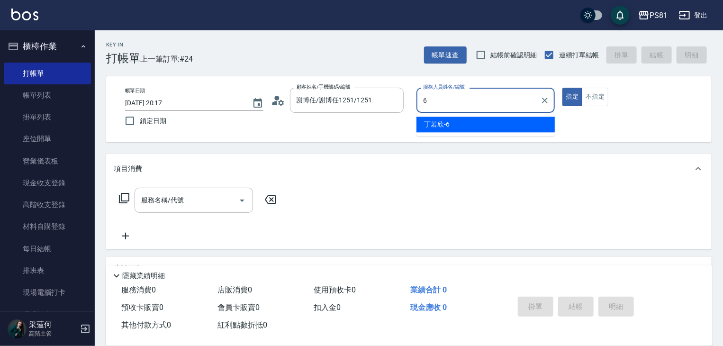
type input "丁若欣-6"
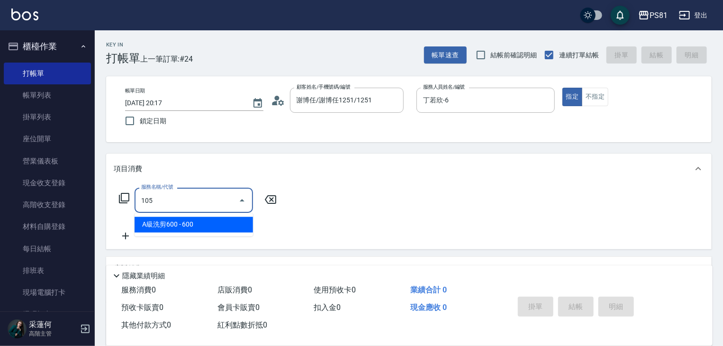
type input "A級洗剪600(105)"
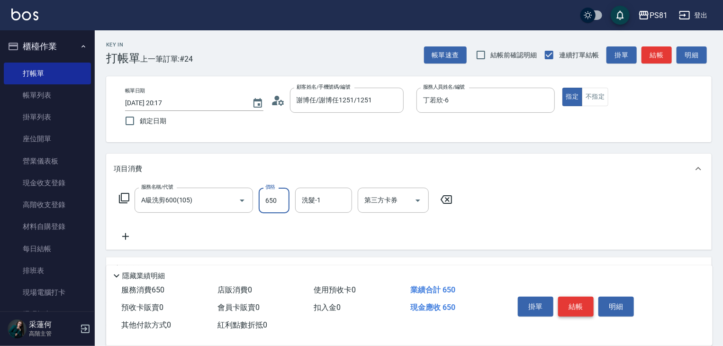
type input "650"
click at [586, 309] on button "結帳" at bounding box center [576, 307] width 36 height 20
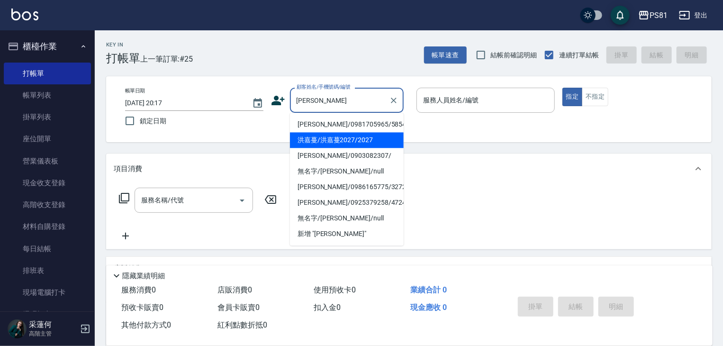
type input "[PERSON_NAME]"
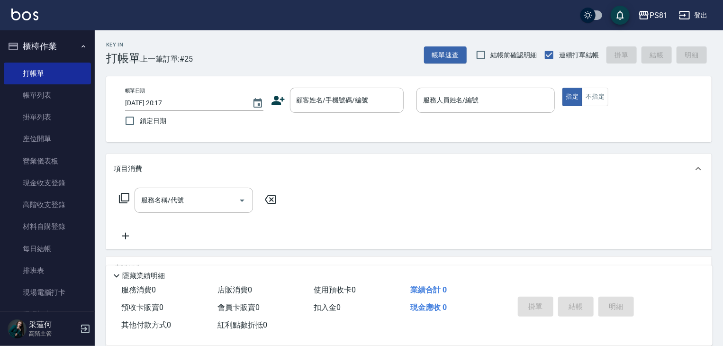
click at [350, 139] on div "帳單日期 [DATE] 20:17 鎖定日期 顧客姓名/手機號碼/編號 顧客姓名/手機號碼/編號 服務人員姓名/編號 服務人員姓名/編號 指定 不指定" at bounding box center [409, 109] width 606 height 66
drag, startPoint x: 346, startPoint y: 107, endPoint x: 338, endPoint y: 107, distance: 7.6
click at [345, 103] on input "顧客姓名/手機號碼/編號" at bounding box center [339, 100] width 91 height 17
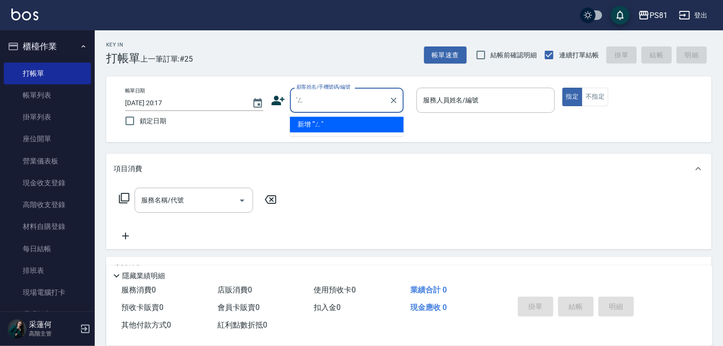
type input "'"
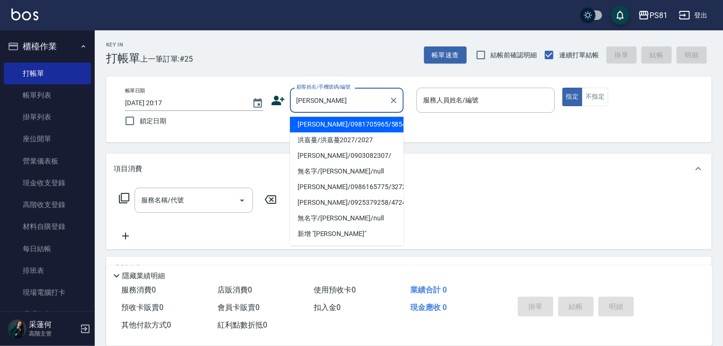
click at [326, 139] on li "洪嘉蔓/洪嘉蔓2027/2027" at bounding box center [347, 140] width 114 height 16
type input "洪嘉蔓/洪嘉蔓2027/2027"
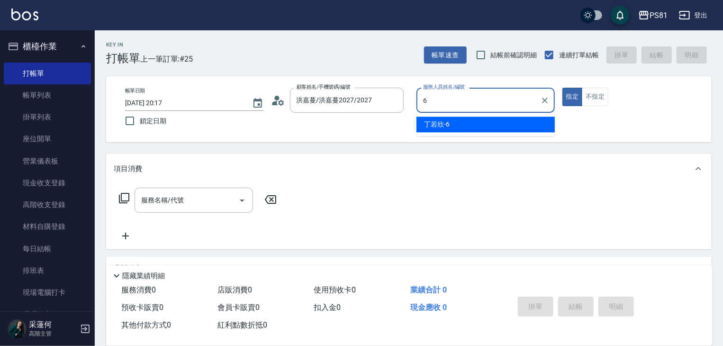
type input "丁若欣-6"
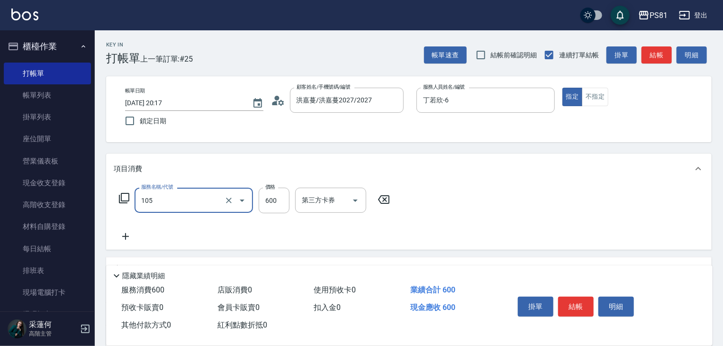
type input "A級洗剪600(105)"
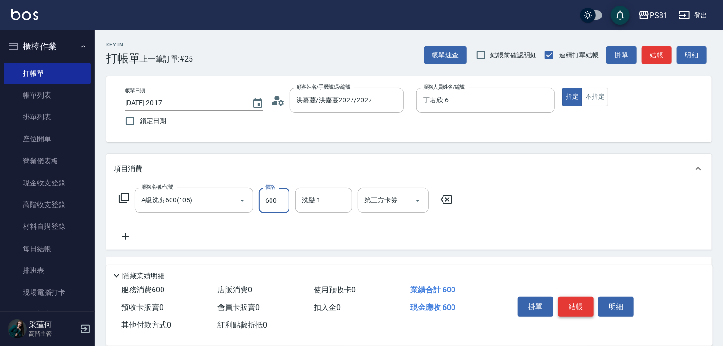
click at [571, 297] on button "結帳" at bounding box center [576, 307] width 36 height 20
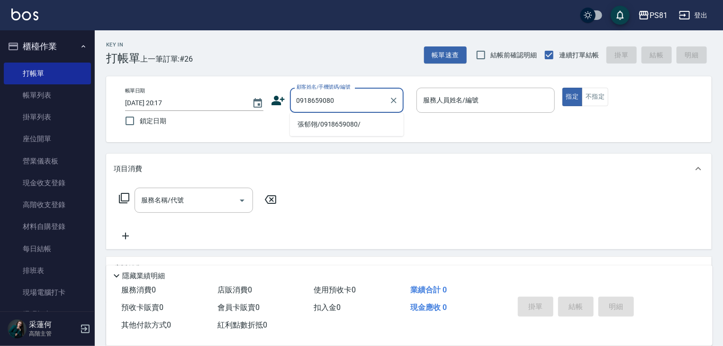
click at [347, 126] on li "張郁翎/0918659080/" at bounding box center [347, 125] width 114 height 16
type input "張郁翎/0918659080/"
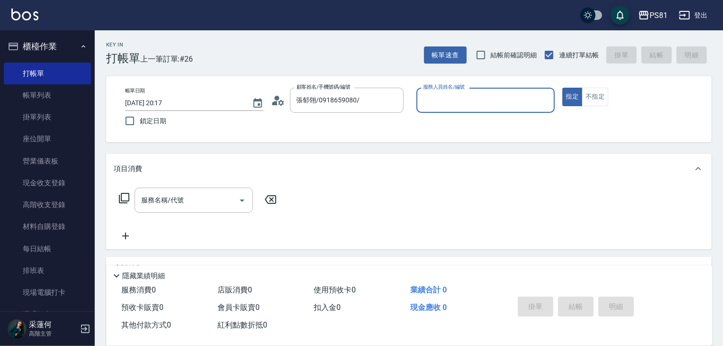
type input "丁若欣-6"
click at [201, 195] on input "服務名稱/代號" at bounding box center [187, 200] width 96 height 17
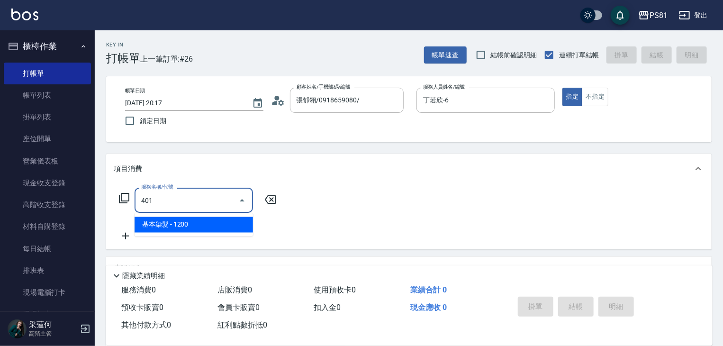
type input "基本染髮(401)"
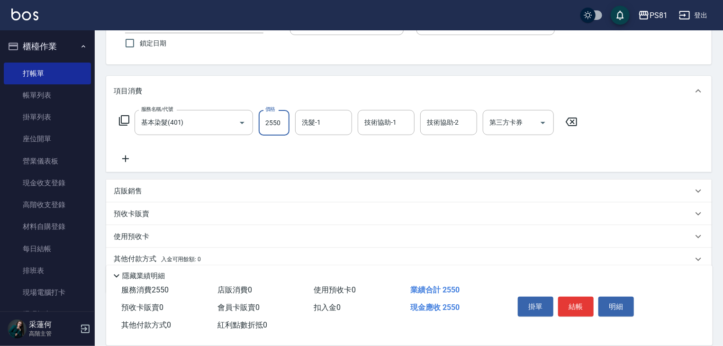
scroll to position [116, 0]
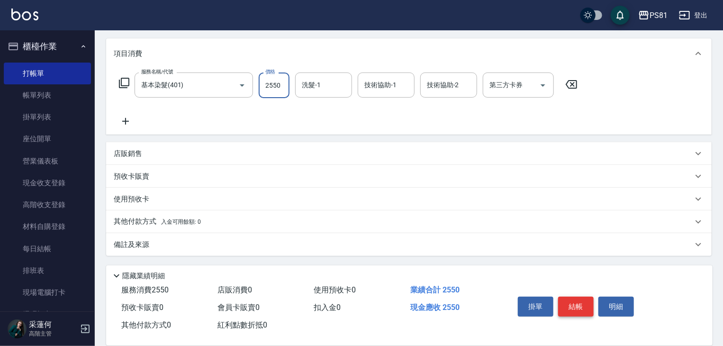
type input "2550"
click at [592, 308] on button "結帳" at bounding box center [576, 307] width 36 height 20
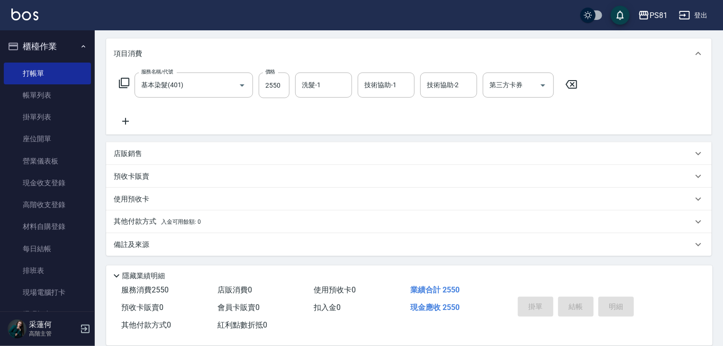
type input "[DATE] 20:18"
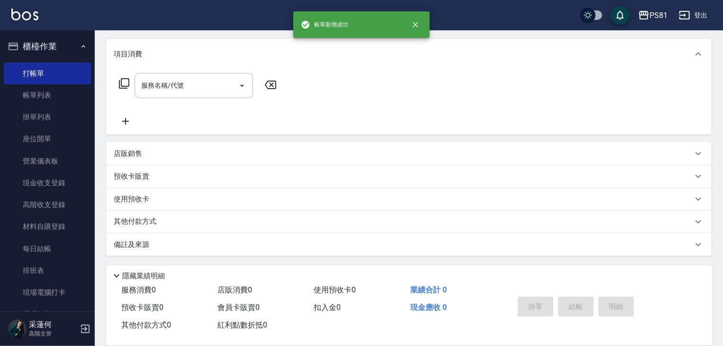
scroll to position [0, 0]
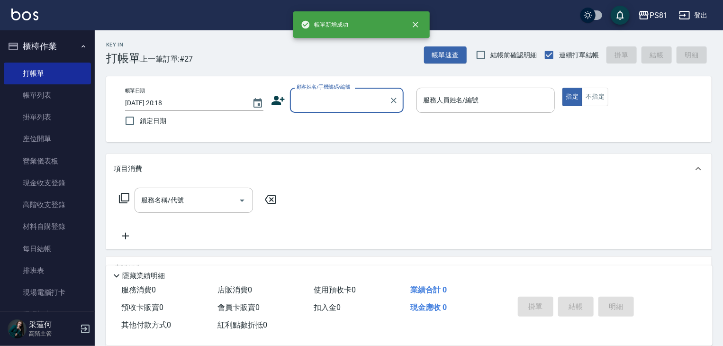
type input "5"
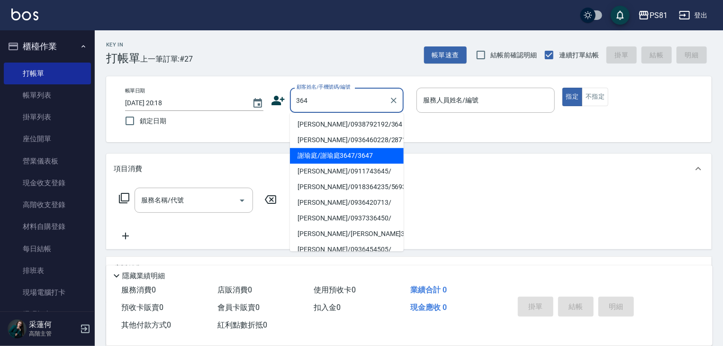
drag, startPoint x: 328, startPoint y: 154, endPoint x: 328, endPoint y: 148, distance: 6.2
click at [329, 154] on li "謝瑜庭/謝瑜庭3647/3647" at bounding box center [347, 156] width 114 height 16
type input "謝瑜庭/謝瑜庭3647/3647"
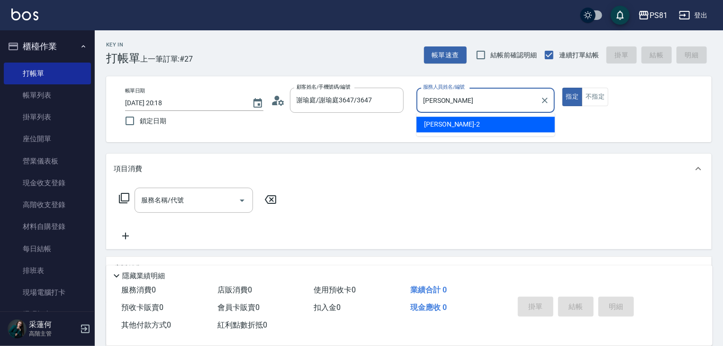
type input "采"
type input "丁若欣-6"
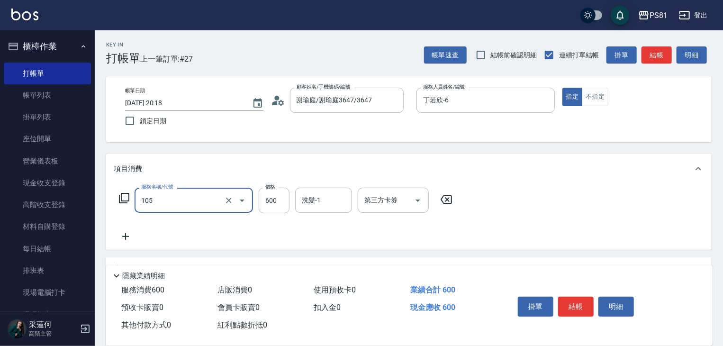
type input "."
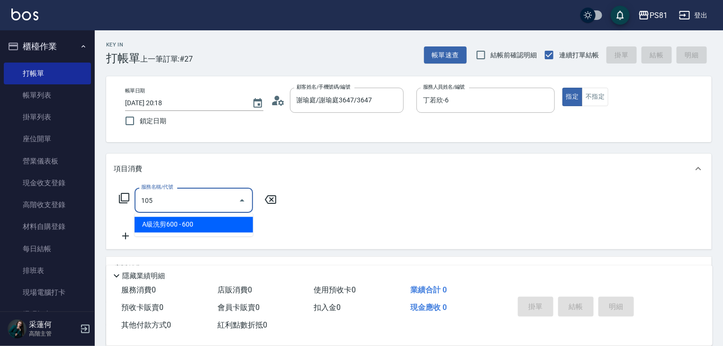
type input "A級洗剪600(105)"
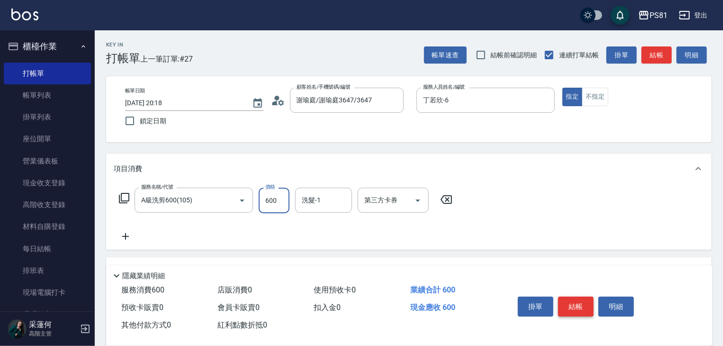
click at [582, 303] on button "結帳" at bounding box center [576, 307] width 36 height 20
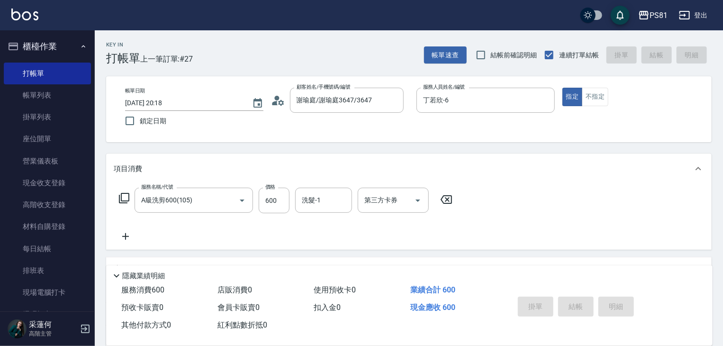
type input "[DATE] 20:19"
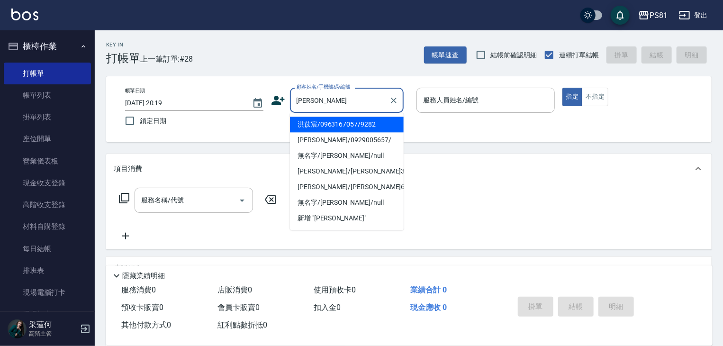
click at [343, 124] on li "洪苡宸/0963167057/9282" at bounding box center [347, 125] width 114 height 16
type input "洪苡宸/0963167057/9282"
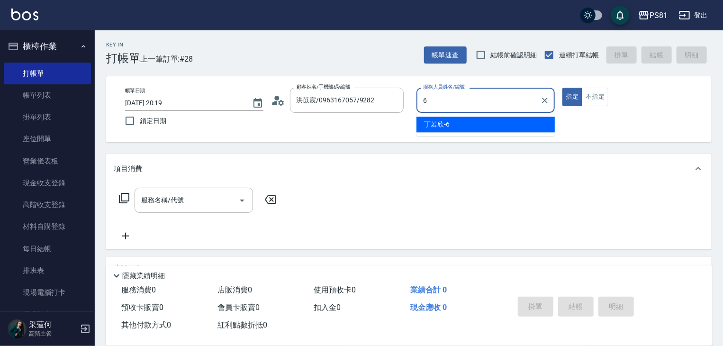
type input "丁若欣-6"
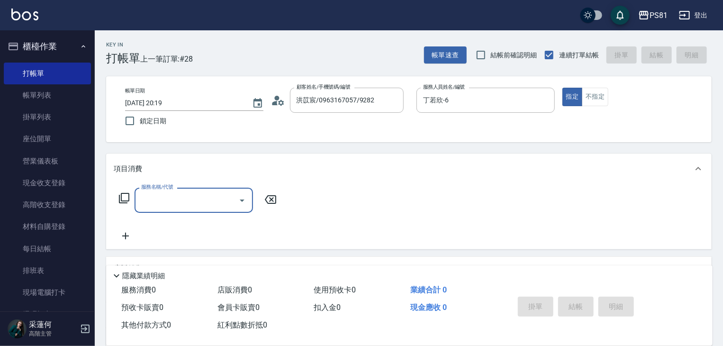
type input "ㄎ"
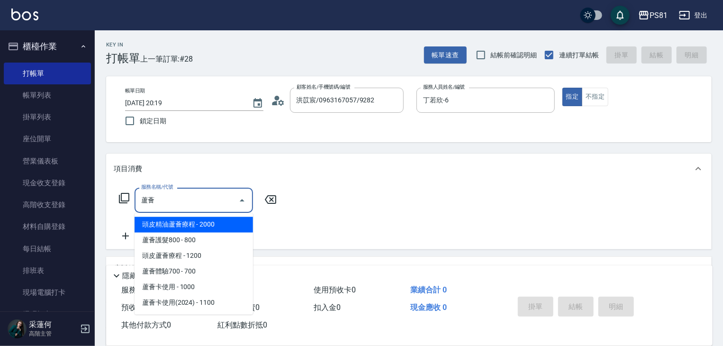
click at [203, 251] on span "頭皮蘆薈療程 - 1200" at bounding box center [194, 256] width 118 height 16
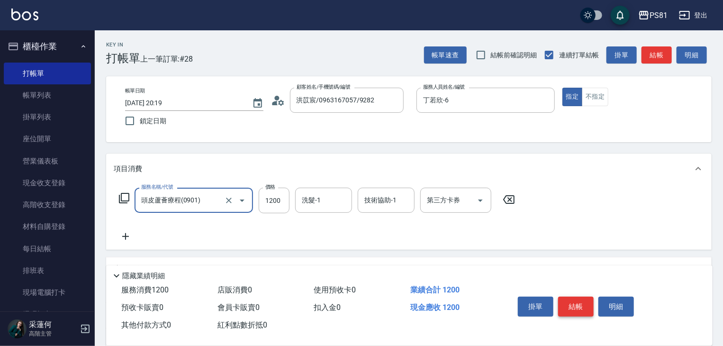
type input "頭皮蘆薈療程(0901)"
drag, startPoint x: 583, startPoint y: 305, endPoint x: 572, endPoint y: 303, distance: 11.5
click at [582, 305] on button "結帳" at bounding box center [576, 307] width 36 height 20
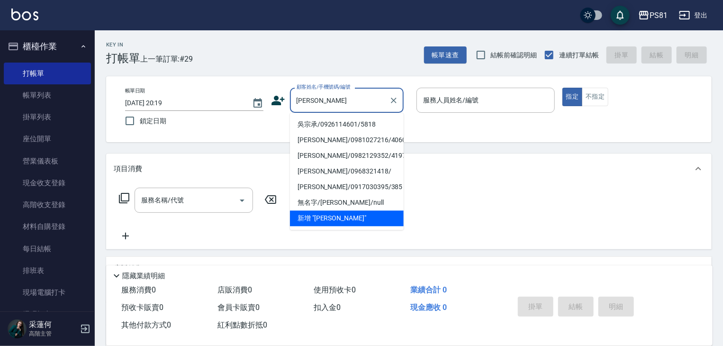
click at [356, 125] on li "吳宗承/0926114601/5818" at bounding box center [347, 125] width 114 height 16
type input "吳宗承/0926114601/5818"
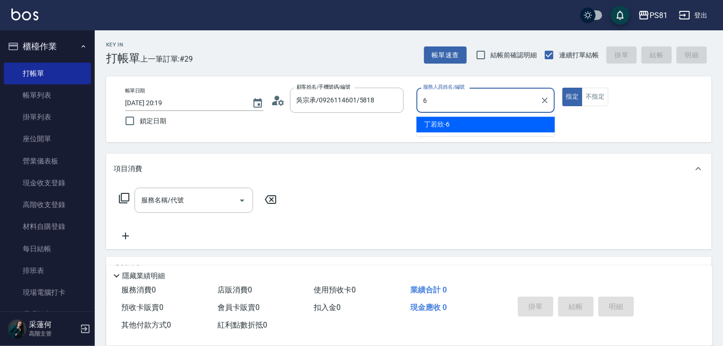
type input "丁若欣-6"
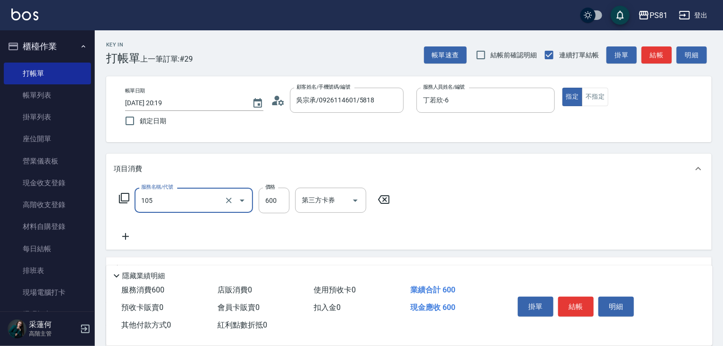
type input "A級洗剪600(105)"
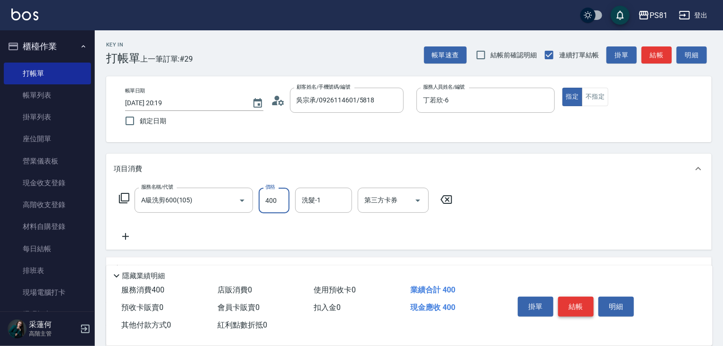
type input "400"
click at [582, 309] on button "結帳" at bounding box center [576, 307] width 36 height 20
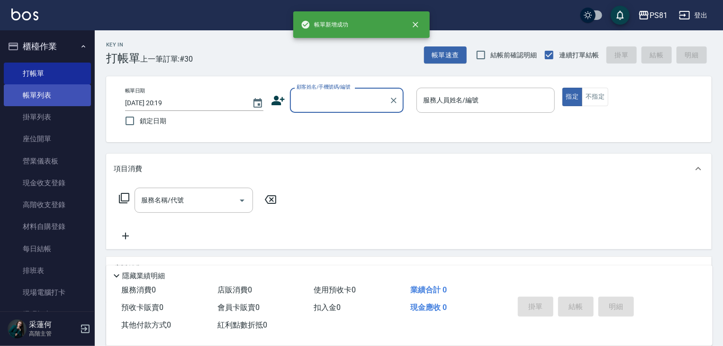
click at [45, 92] on link "帳單列表" at bounding box center [47, 95] width 87 height 22
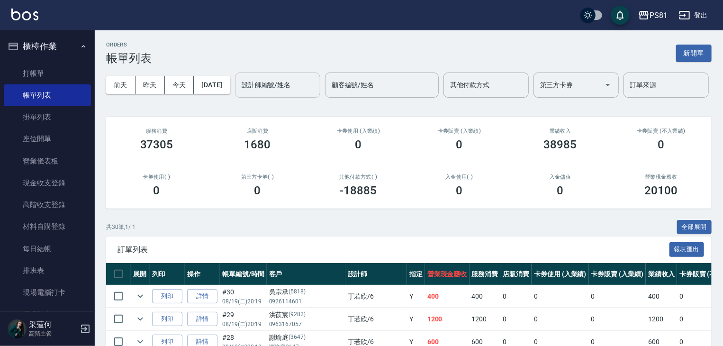
click at [239, 93] on input "設計師編號/姓名" at bounding box center [277, 85] width 77 height 17
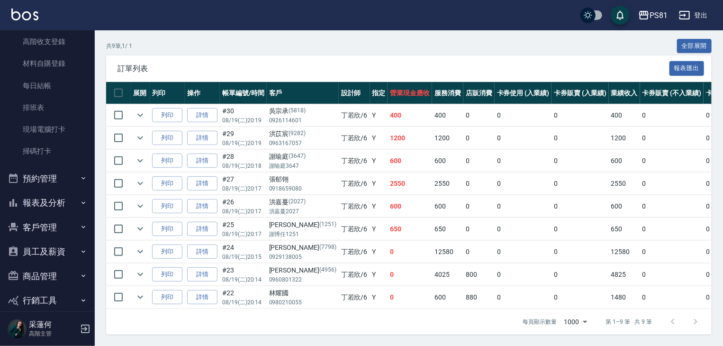
scroll to position [161, 0]
type input "丁若欣-6"
click at [65, 211] on button "報表及分析" at bounding box center [47, 204] width 87 height 25
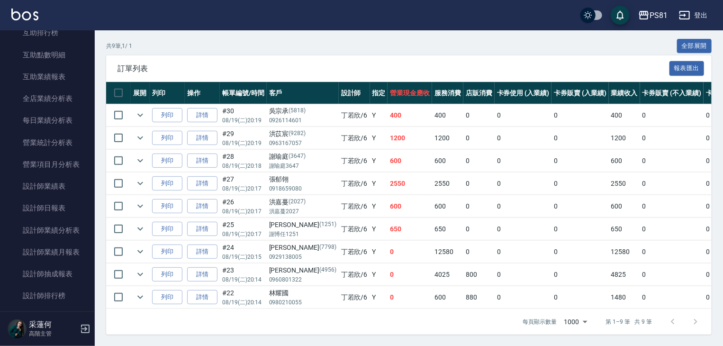
scroll to position [514, 0]
click at [64, 211] on link "設計師日報表" at bounding box center [47, 208] width 87 height 22
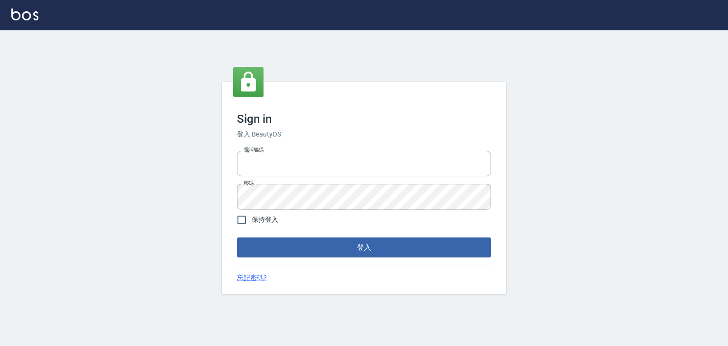
type input "6430581"
drag, startPoint x: 346, startPoint y: 232, endPoint x: 349, endPoint y: 239, distance: 7.7
click at [347, 234] on form "電話號碼 [PHONE_NUMBER] 電話號碼 密碼 密碼 保持登入 登入" at bounding box center [364, 202] width 254 height 110
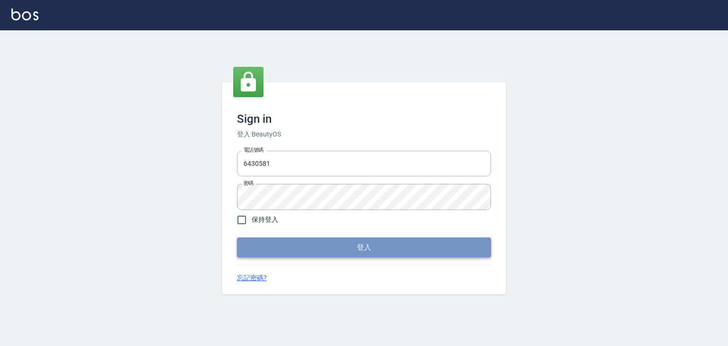
click at [349, 239] on button "登入" at bounding box center [364, 247] width 254 height 20
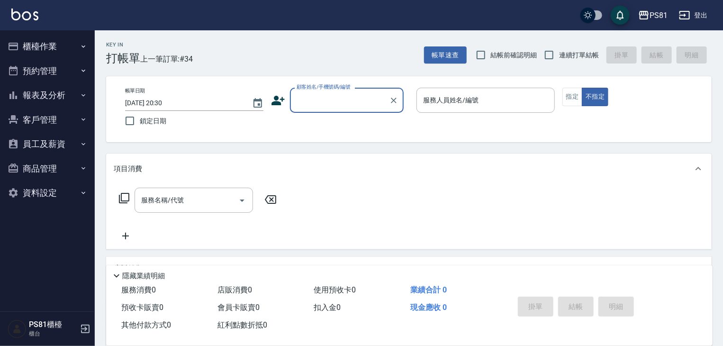
click at [53, 55] on button "櫃檯作業" at bounding box center [47, 46] width 87 height 25
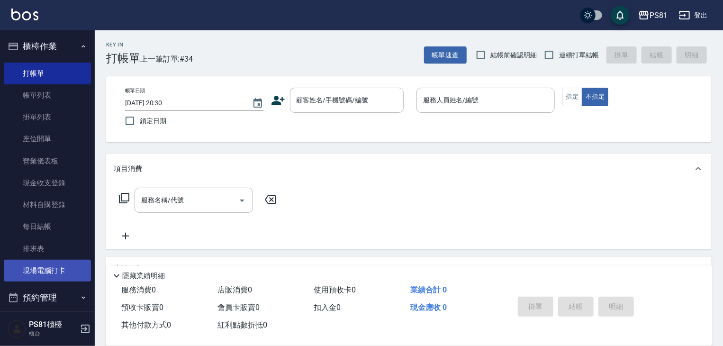
click at [46, 266] on link "現場電腦打卡" at bounding box center [47, 271] width 87 height 22
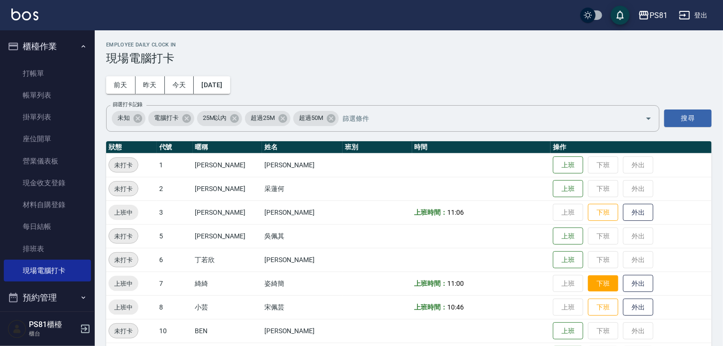
click at [588, 282] on button "下班" at bounding box center [603, 283] width 30 height 17
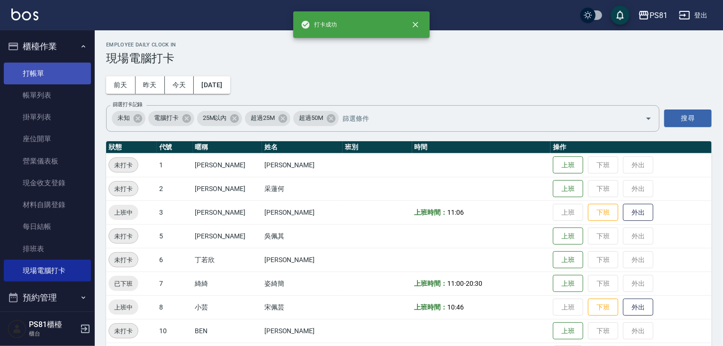
click at [78, 73] on link "打帳單" at bounding box center [47, 74] width 87 height 22
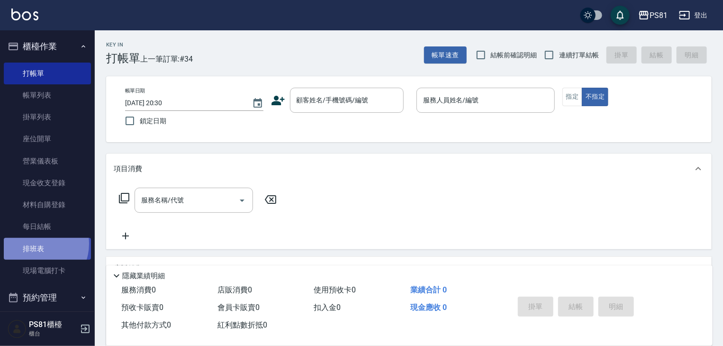
click at [37, 244] on link "排班表" at bounding box center [47, 249] width 87 height 22
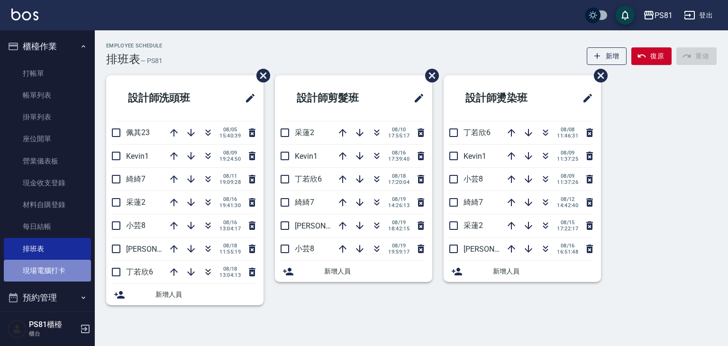
click at [61, 267] on link "現場電腦打卡" at bounding box center [47, 271] width 87 height 22
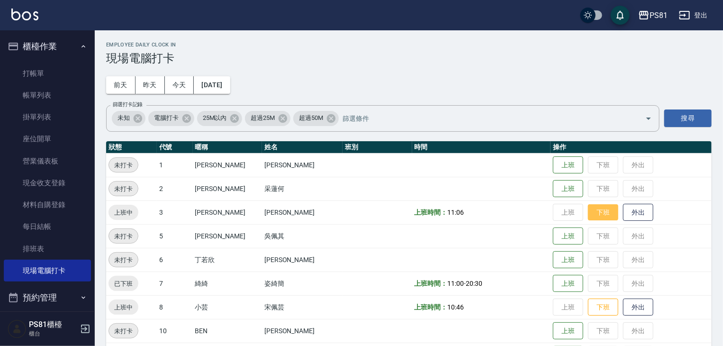
click at [588, 213] on button "下班" at bounding box center [603, 212] width 30 height 17
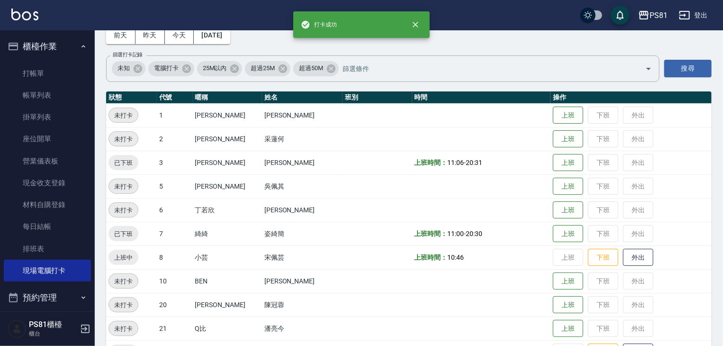
scroll to position [95, 0]
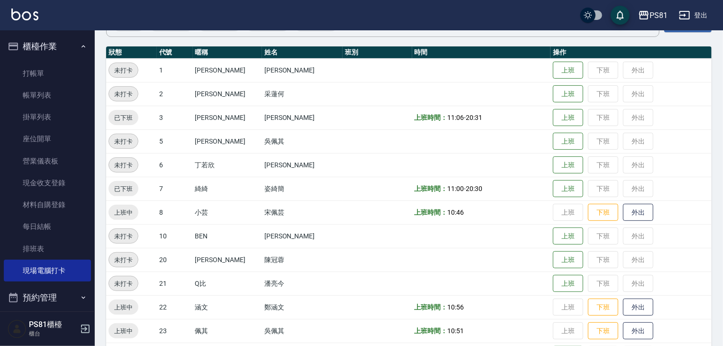
click at [593, 205] on button "下班" at bounding box center [603, 213] width 30 height 18
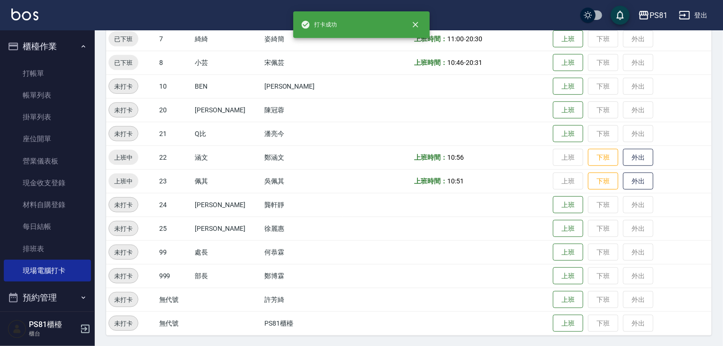
scroll to position [245, 0]
click at [588, 157] on button "下班" at bounding box center [603, 157] width 30 height 17
click at [597, 182] on button "下班" at bounding box center [603, 180] width 30 height 17
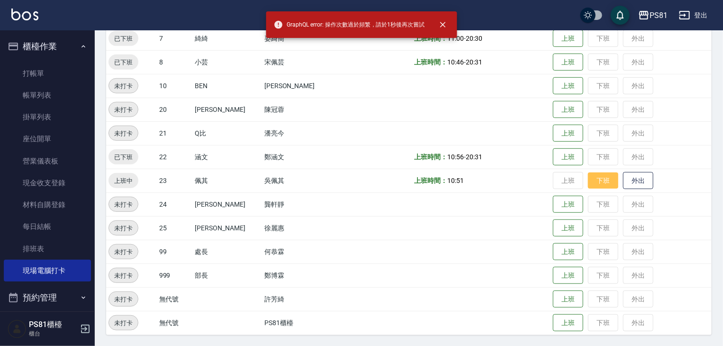
click at [591, 177] on button "下班" at bounding box center [603, 180] width 30 height 17
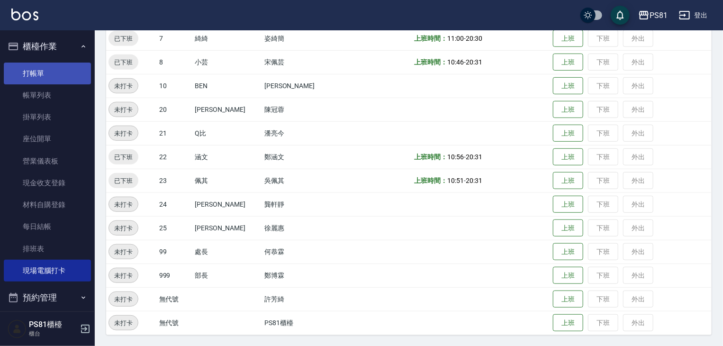
click at [30, 74] on link "打帳單" at bounding box center [47, 74] width 87 height 22
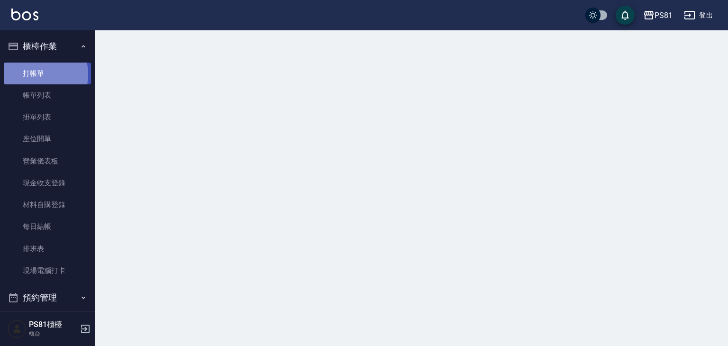
click at [29, 73] on link "打帳單" at bounding box center [47, 74] width 87 height 22
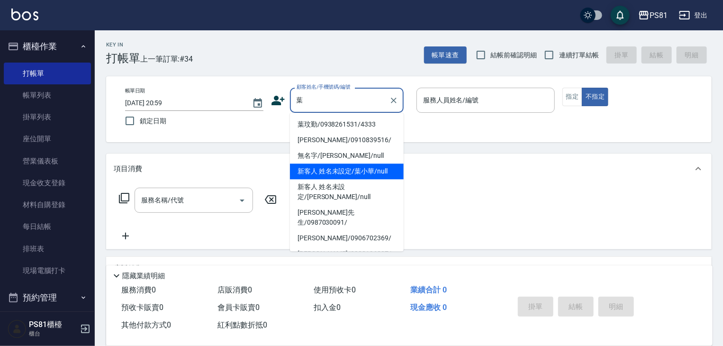
click at [385, 171] on li "新客人 姓名未設定/葉小華/null" at bounding box center [347, 171] width 114 height 16
type input "新客人 姓名未設定/葉小華/null"
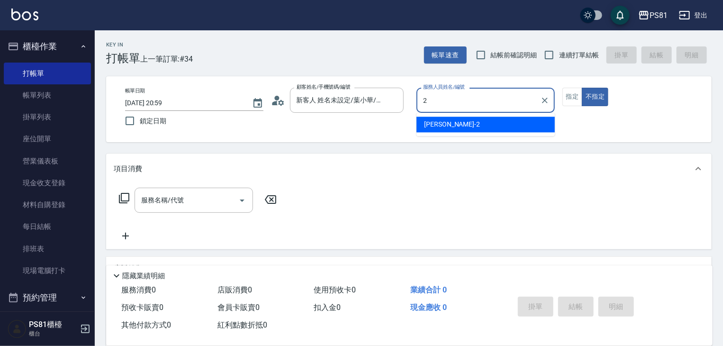
type input "采蓮-2"
type button "false"
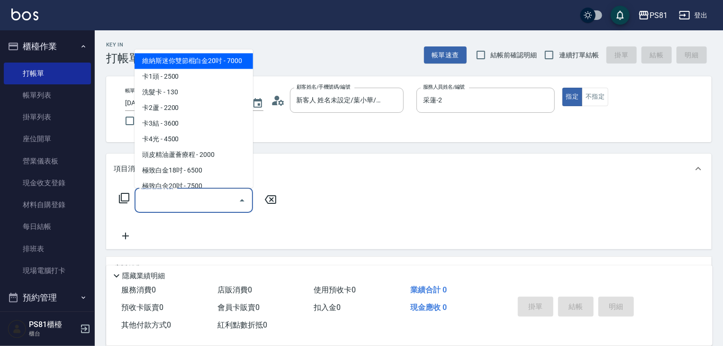
click at [180, 204] on input "服務名稱/代號" at bounding box center [187, 200] width 96 height 17
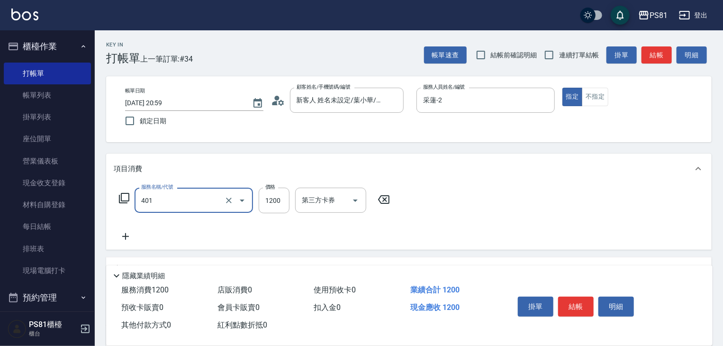
type input "基本染髮(401)"
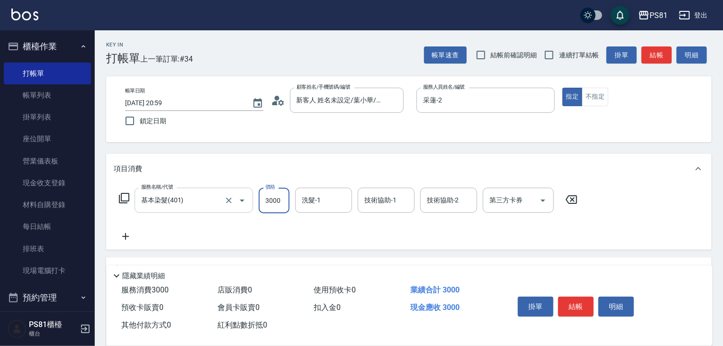
type input "3000"
type input "涵文-22"
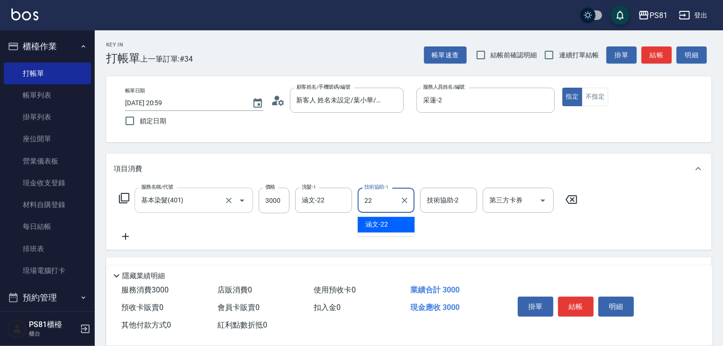
type input "涵文-22"
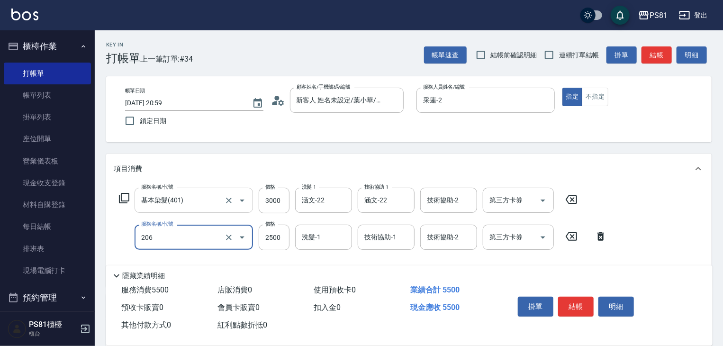
type input "錫紙燙2500(206)"
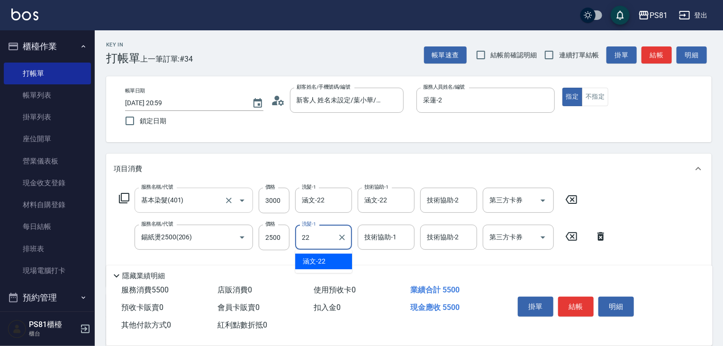
type input "涵文-22"
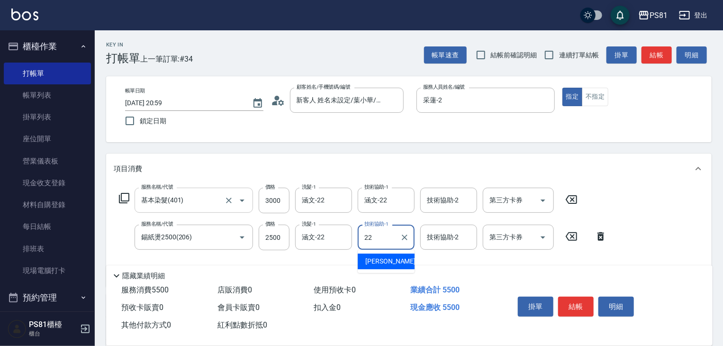
type input "涵文-22"
click at [680, 240] on div "服務名稱/代號 基本染髮(401) 服務名稱/代號 價格 3000 價格 洗髮-1 涵文-22 洗髮-1 技術協助-1 涵文-22 技術協助-1 技術協助-2…" at bounding box center [409, 235] width 606 height 103
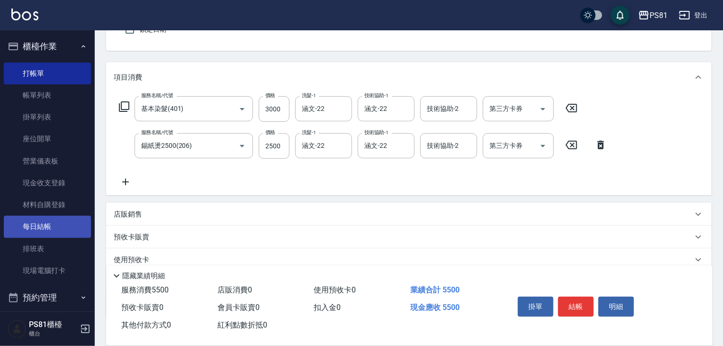
scroll to position [152, 0]
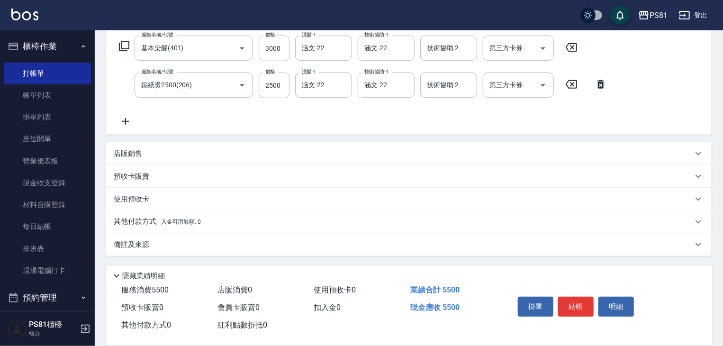
click at [127, 118] on icon at bounding box center [126, 121] width 24 height 11
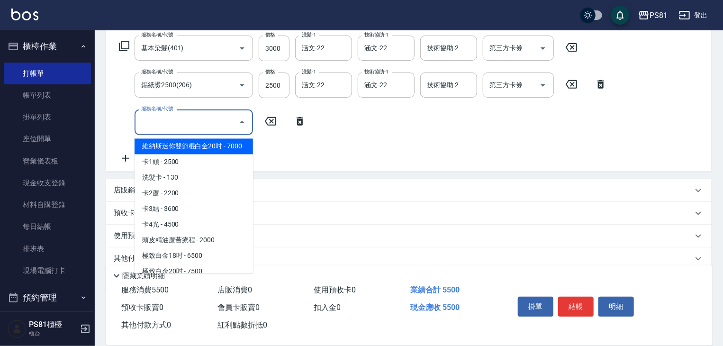
click at [158, 130] on input "服務名稱/代號" at bounding box center [187, 122] width 96 height 17
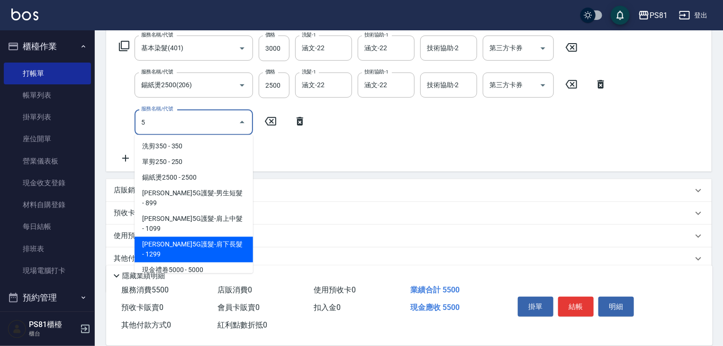
click at [176, 237] on span "[PERSON_NAME]5G護髮-肩下長髮 - 1299" at bounding box center [194, 250] width 118 height 26
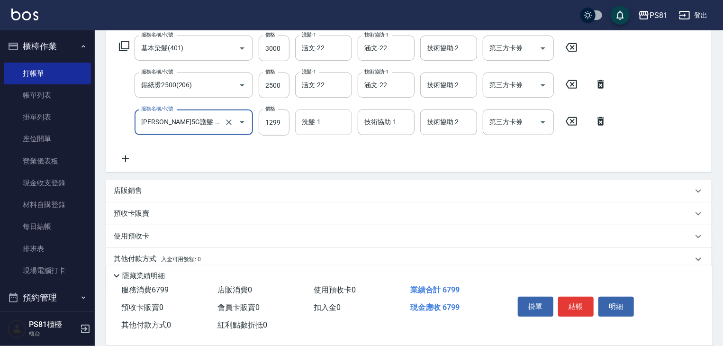
type input "歐娜5G護髮-肩下長髮(1106)"
click at [343, 122] on input "洗髮-1" at bounding box center [323, 122] width 48 height 17
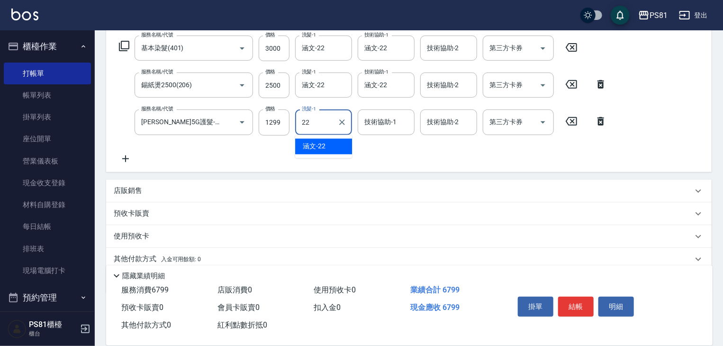
type input "涵文-22"
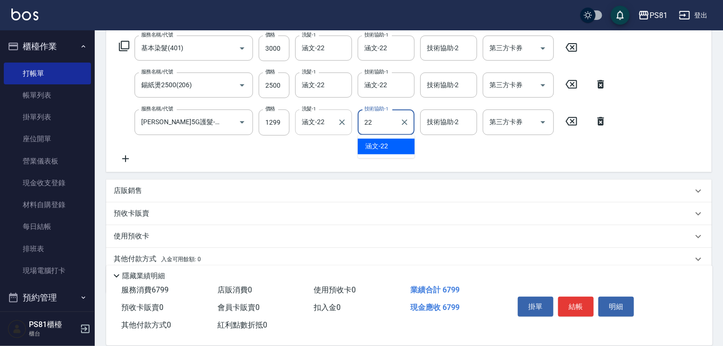
type input "涵文-22"
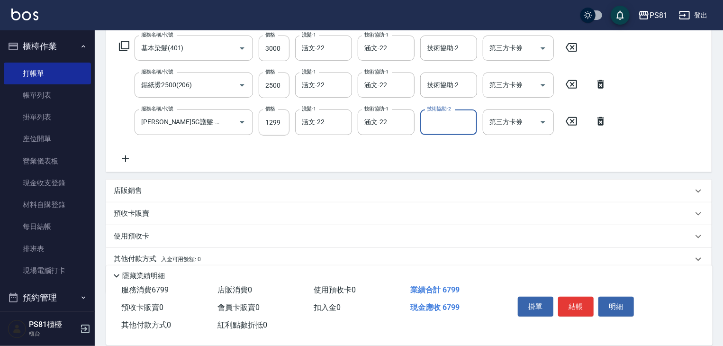
click at [356, 139] on div "服務名稱/代號 基本染髮(401) 服務名稱/代號 價格 3000 價格 洗髮-1 涵文-22 洗髮-1 技術協助-1 涵文-22 技術協助-1 技術協助-2…" at bounding box center [363, 100] width 499 height 128
click at [587, 301] on button "結帳" at bounding box center [576, 307] width 36 height 20
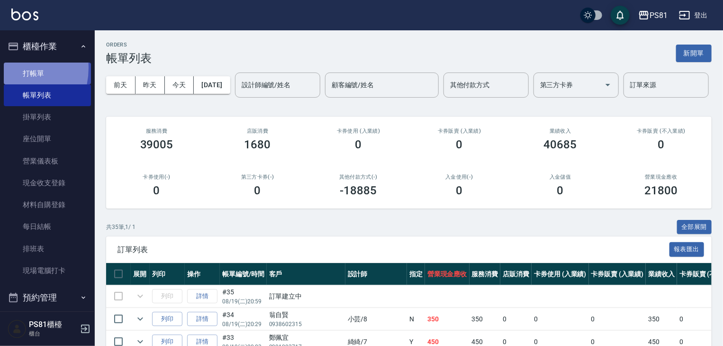
click at [9, 68] on link "打帳單" at bounding box center [47, 74] width 87 height 22
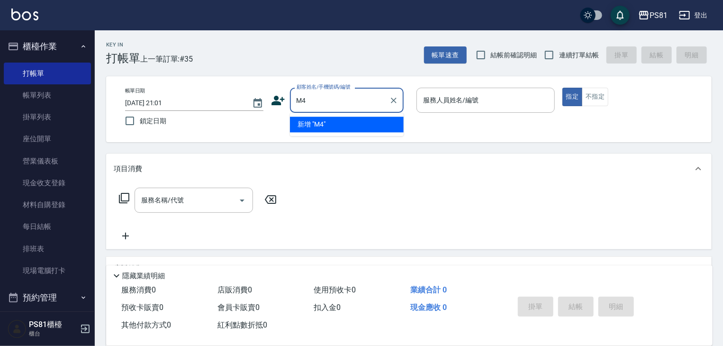
type input "M"
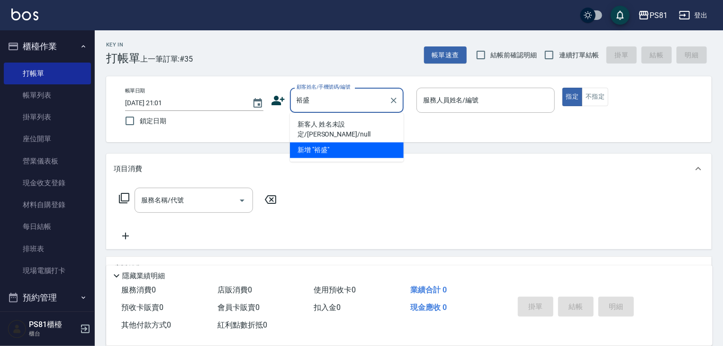
click at [330, 126] on li "新客人 姓名未設定/王裕盛/null" at bounding box center [347, 130] width 114 height 26
type input "新客人 姓名未設定/王裕盛/null"
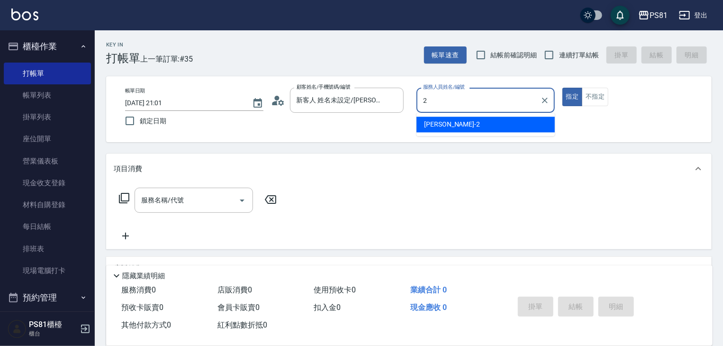
type input "采蓮-2"
type button "true"
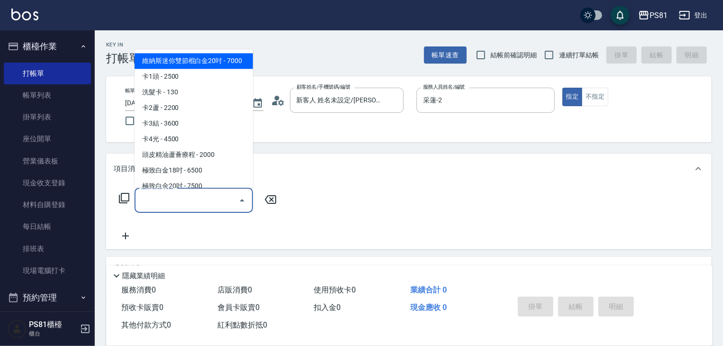
click at [162, 209] on div "服務名稱/代號" at bounding box center [194, 200] width 118 height 25
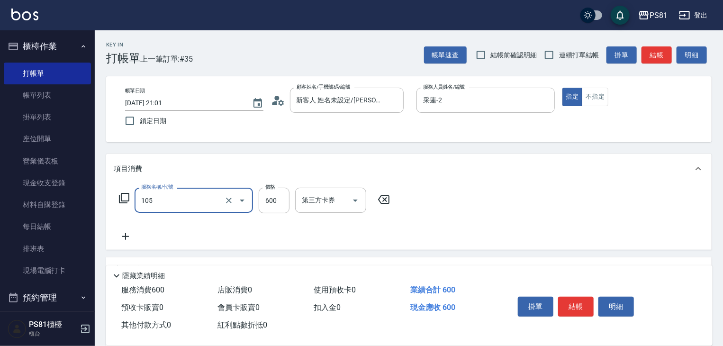
type input "A級洗剪600(105)"
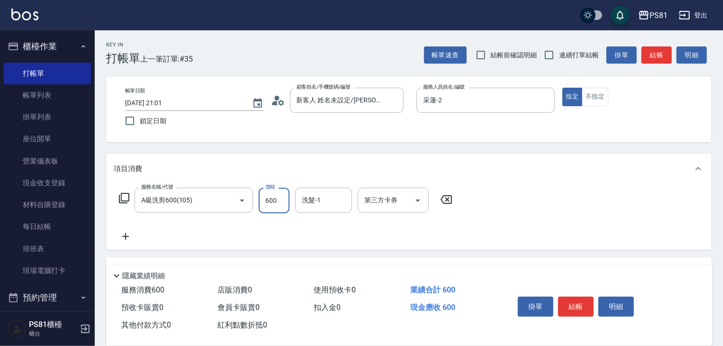
click at [537, 230] on div "服務名稱/代號 A級洗剪600(105) 服務名稱/代號 價格 600 價格 洗髮-1 洗髮-1 第三方卡券 第三方卡券" at bounding box center [409, 217] width 606 height 66
click at [575, 306] on button "結帳" at bounding box center [576, 307] width 36 height 20
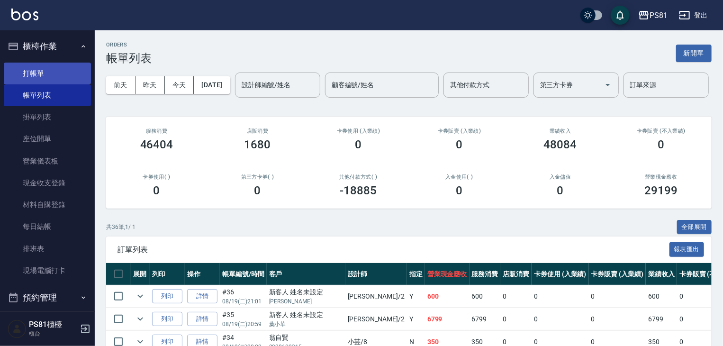
click at [34, 77] on link "打帳單" at bounding box center [47, 74] width 87 height 22
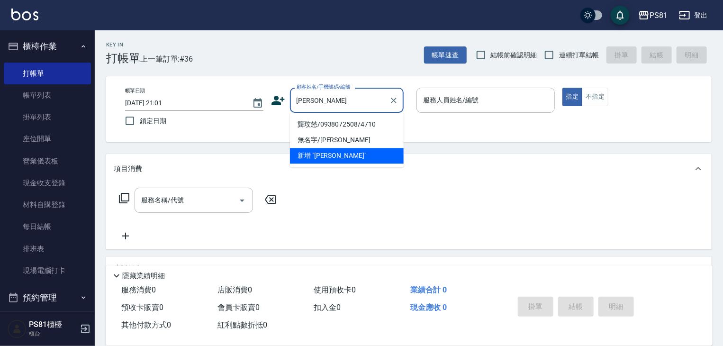
click at [305, 124] on li "龔玟慈/0938072508/4710" at bounding box center [347, 125] width 114 height 16
type input "龔玟慈/0938072508/4710"
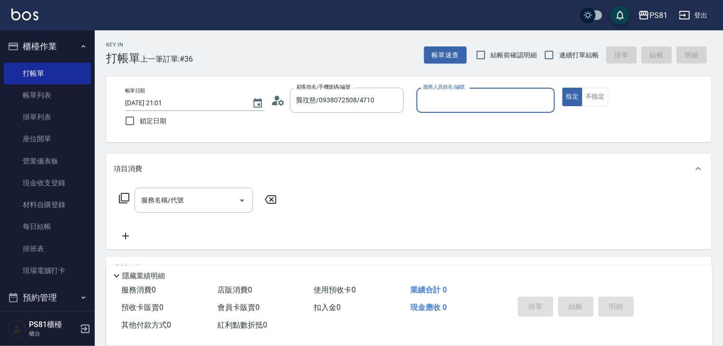
type input "采蓮-2"
click at [228, 198] on input "服務名稱/代號" at bounding box center [187, 200] width 96 height 17
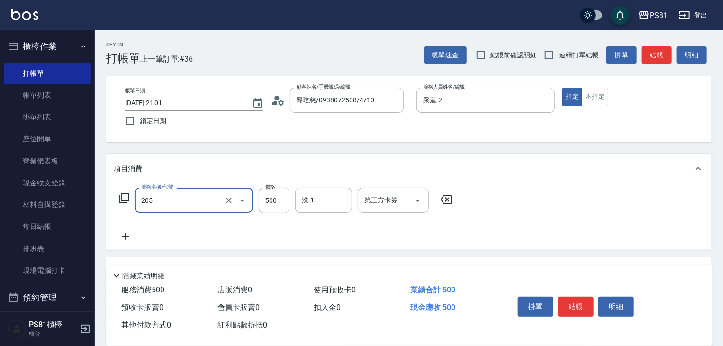
type input "A級單剪400(205)"
click at [495, 232] on div "服務名稱/代號 A級單剪400(205) 服務名稱/代號 價格 500 價格 洗-1 洗-1 第三方卡券 第三方卡券" at bounding box center [409, 217] width 606 height 66
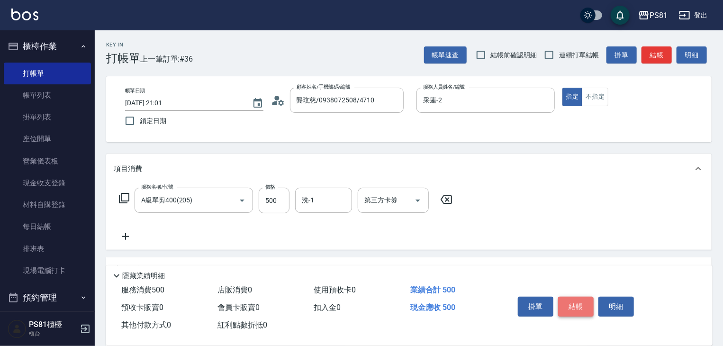
click at [584, 306] on button "結帳" at bounding box center [576, 307] width 36 height 20
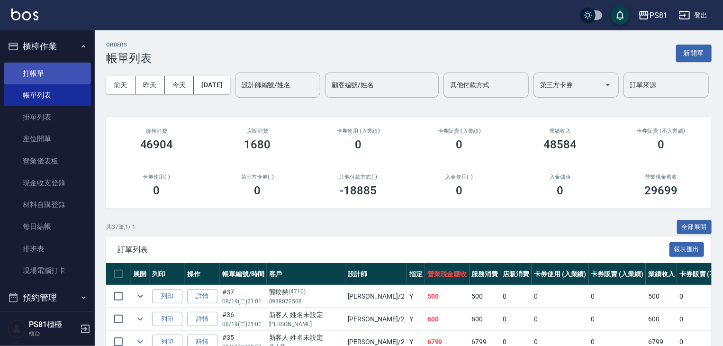
click at [28, 65] on link "打帳單" at bounding box center [47, 74] width 87 height 22
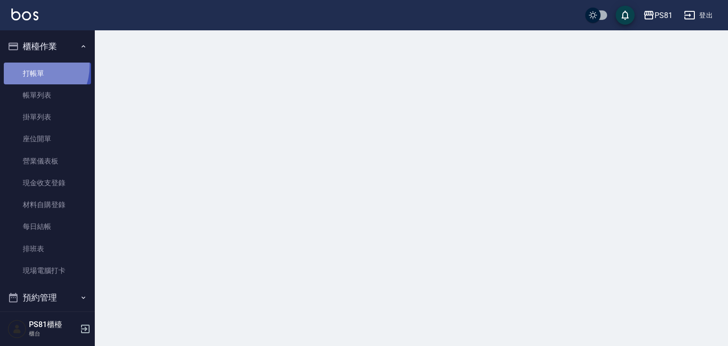
click at [28, 65] on link "打帳單" at bounding box center [47, 74] width 87 height 22
click at [29, 65] on link "打帳單" at bounding box center [47, 74] width 87 height 22
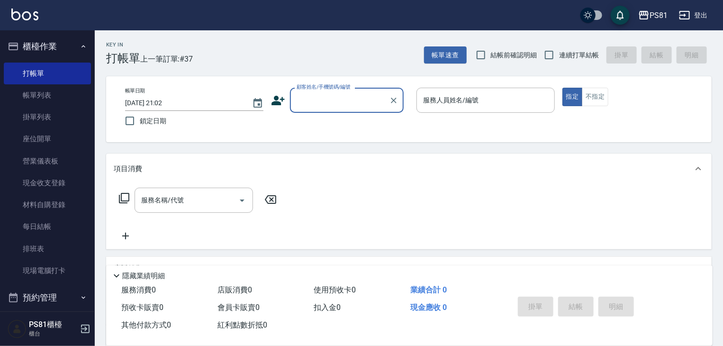
click at [313, 93] on input "顧客姓名/手機號碼/編號" at bounding box center [339, 100] width 91 height 17
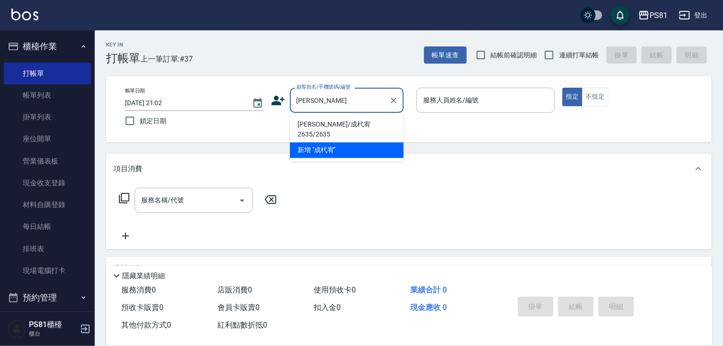
click at [326, 122] on li "成杙宥/成杙宥2635/2635" at bounding box center [347, 130] width 114 height 26
type input "成杙宥/成杙宥2635/2635"
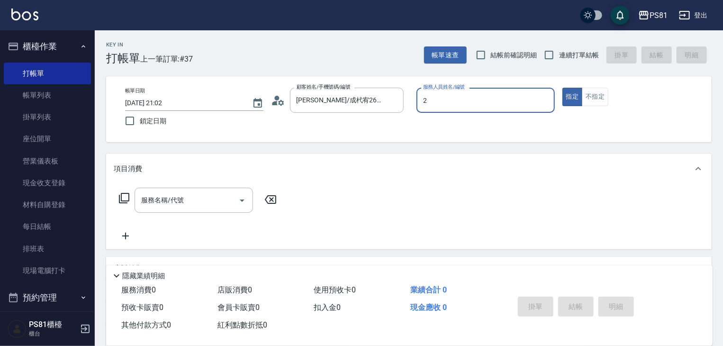
type input "采蓮-2"
type button "true"
click at [565, 92] on button "指定" at bounding box center [572, 97] width 20 height 18
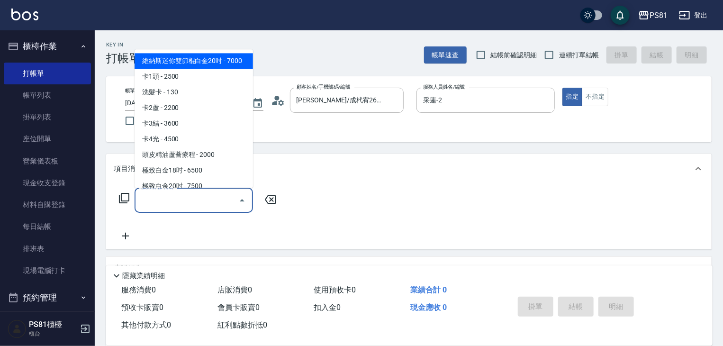
click at [203, 198] on input "服務名稱/代號" at bounding box center [187, 200] width 96 height 17
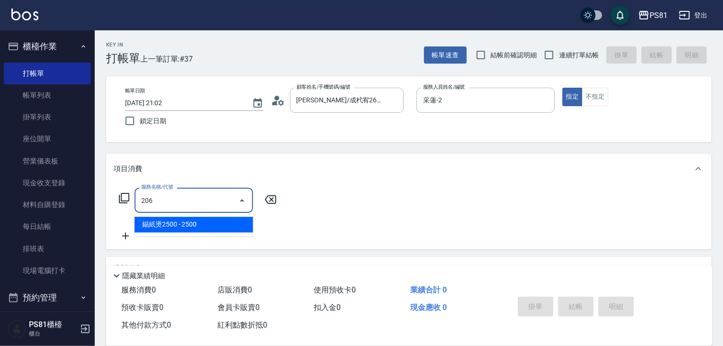
type input "錫紙燙2500(206)"
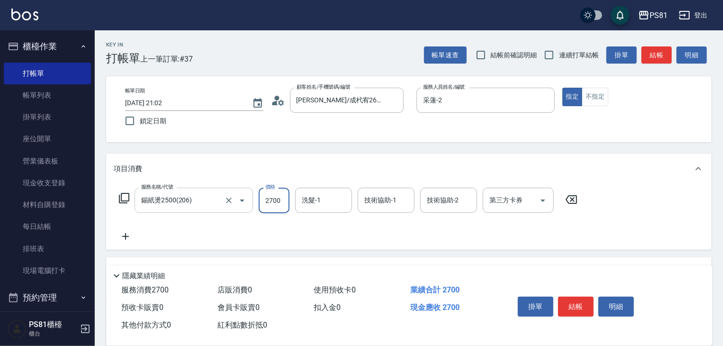
type input "2700"
type input "涵文-22"
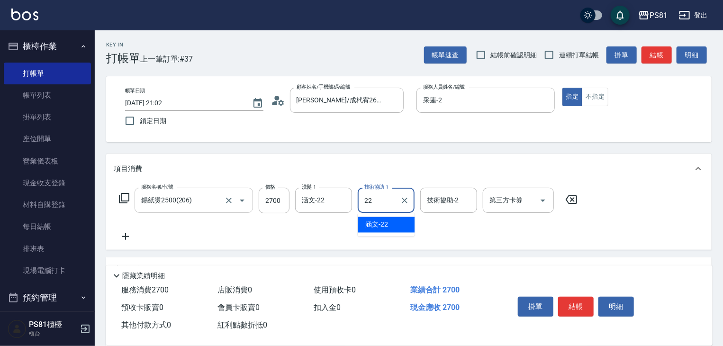
type input "涵文-22"
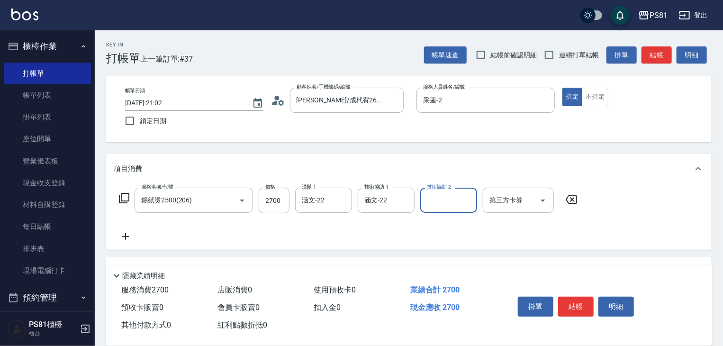
drag, startPoint x: 354, startPoint y: 235, endPoint x: 383, endPoint y: 236, distance: 29.4
click at [360, 236] on div "服務名稱/代號 錫紙燙2500(206) 服務名稱/代號 價格 2700 價格 洗髮-1 涵文-22 洗髮-1 技術協助-1 涵文-22 技術協助-1 技術協…" at bounding box center [349, 215] width 470 height 54
click at [576, 308] on button "結帳" at bounding box center [576, 307] width 36 height 20
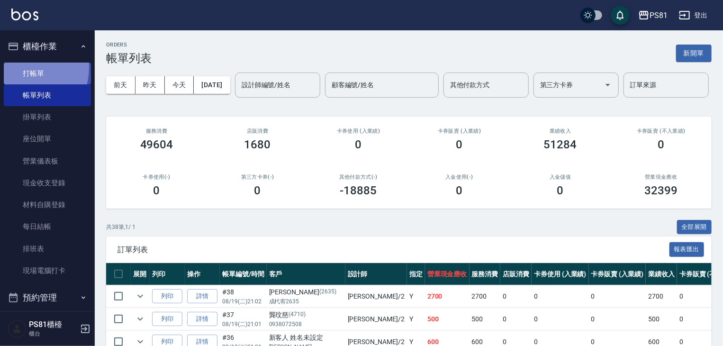
click at [22, 67] on link "打帳單" at bounding box center [47, 74] width 87 height 22
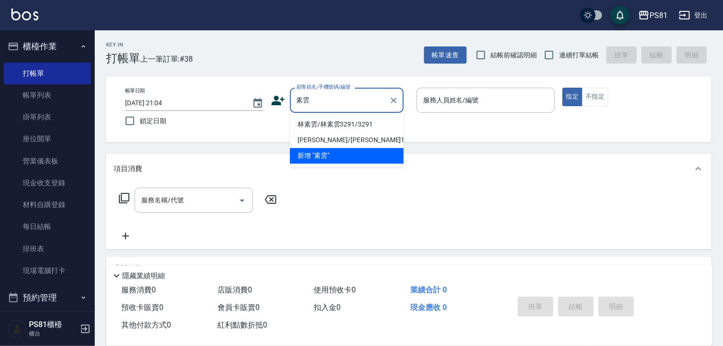
click at [323, 123] on li "林素雲/林素雲3291/3291" at bounding box center [347, 125] width 114 height 16
type input "林素雲/林素雲3291/3291"
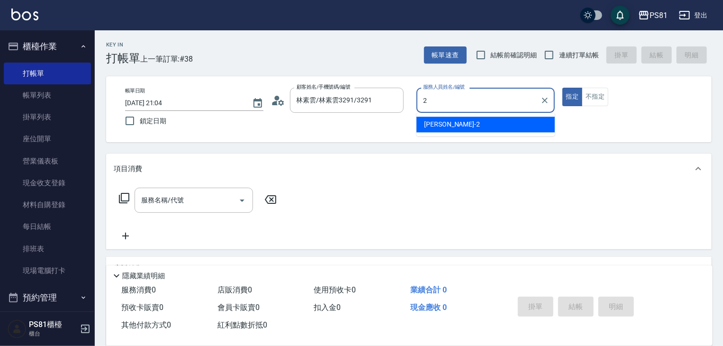
type input "采蓮-2"
type button "true"
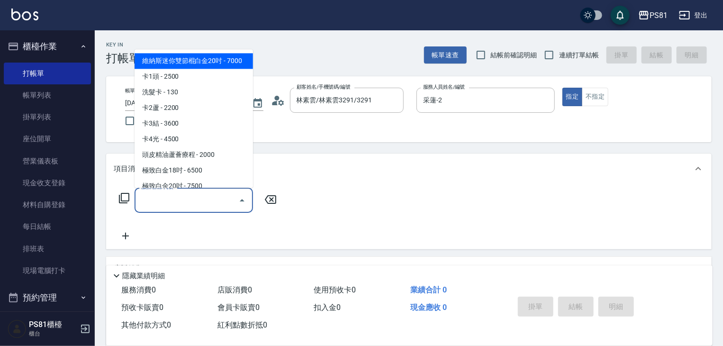
click at [180, 193] on input "服務名稱/代號" at bounding box center [187, 200] width 96 height 17
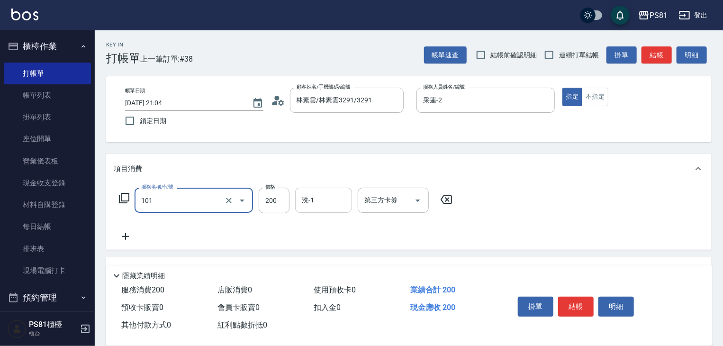
type input "一般洗髮(101)"
click at [321, 198] on input "洗-1" at bounding box center [323, 200] width 48 height 17
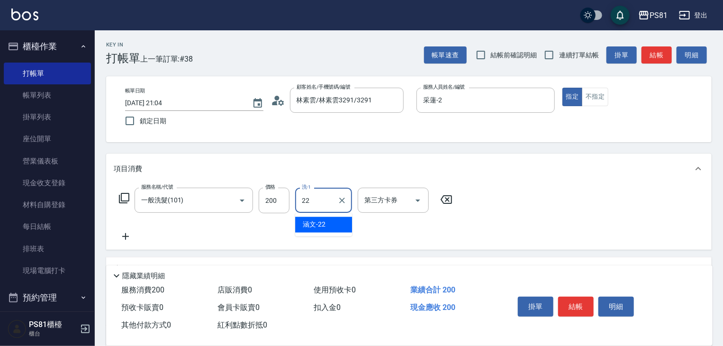
type input "涵文-22"
click at [533, 244] on div "服務名稱/代號 一般洗髮(101) 服務名稱/代號 價格 200 價格 洗-1 涵文-22 洗-1 第三方卡券 第三方卡券" at bounding box center [409, 217] width 606 height 66
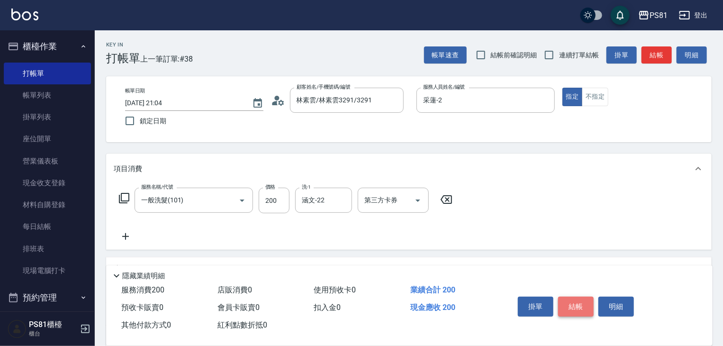
click at [575, 297] on button "結帳" at bounding box center [576, 307] width 36 height 20
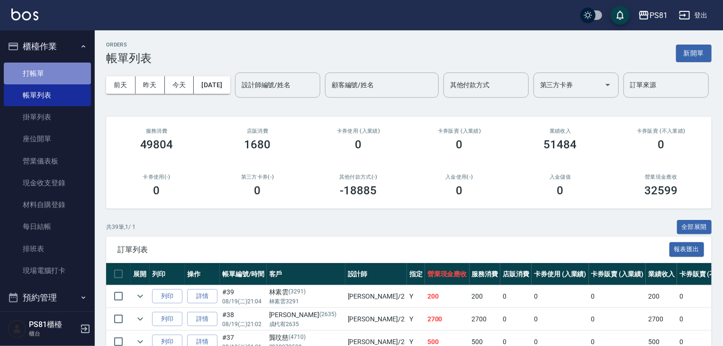
click at [73, 77] on link "打帳單" at bounding box center [47, 74] width 87 height 22
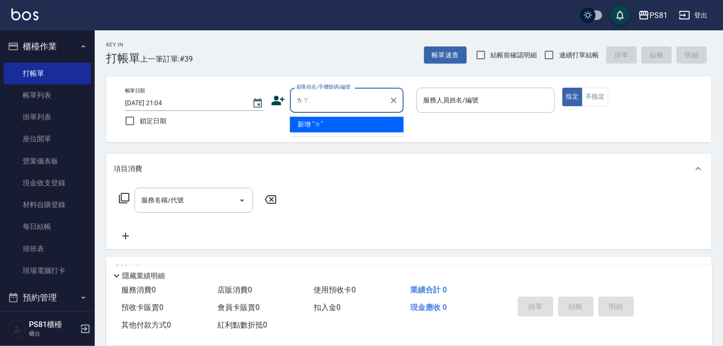
type input "辣"
click at [344, 126] on li "新增 "賴俊安"" at bounding box center [347, 125] width 114 height 16
type input "賴俊安"
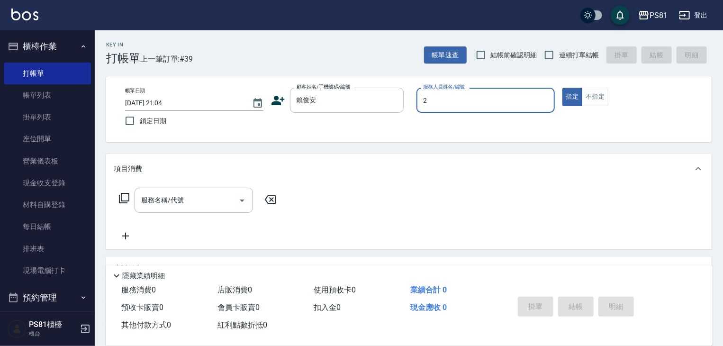
type input "采蓮-2"
type button "true"
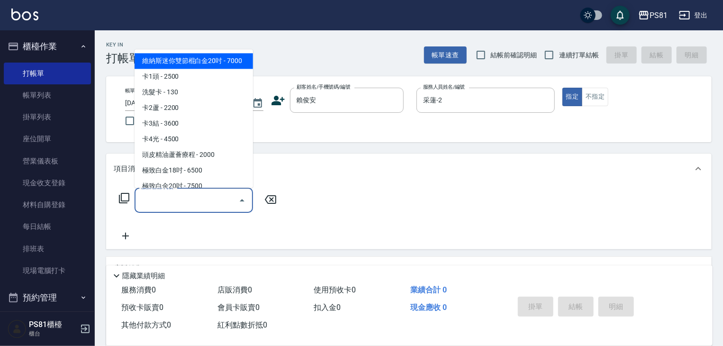
click at [209, 196] on input "服務名稱/代號" at bounding box center [187, 200] width 96 height 17
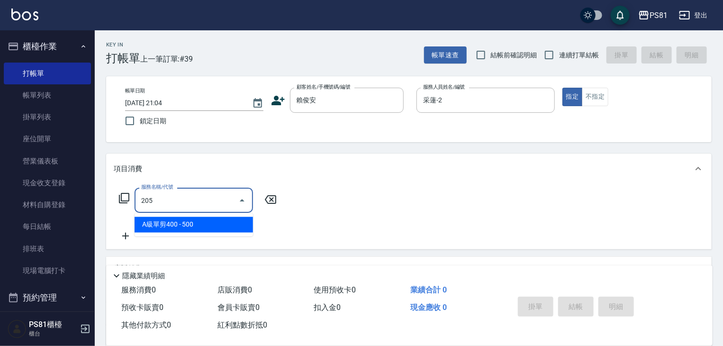
type input "A級單剪400(205)"
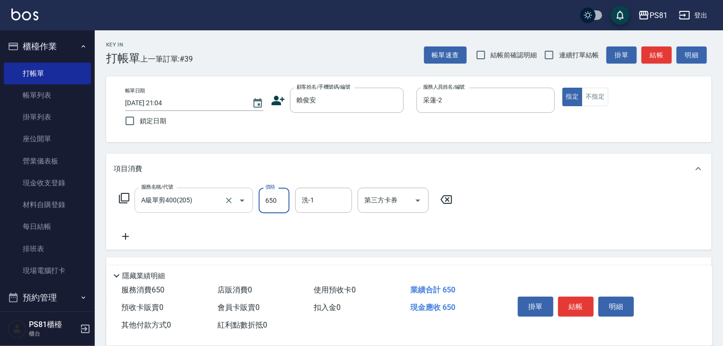
type input "650"
type input "涵文-22"
drag, startPoint x: 545, startPoint y: 225, endPoint x: 568, endPoint y: 273, distance: 53.6
click at [546, 227] on div "服務名稱/代號 A級單剪400(205) 服務名稱/代號 價格 650 價格 洗-1 涵文-22 洗-1 第三方卡券 第三方卡券" at bounding box center [409, 217] width 606 height 66
click at [576, 300] on button "結帳" at bounding box center [576, 307] width 36 height 20
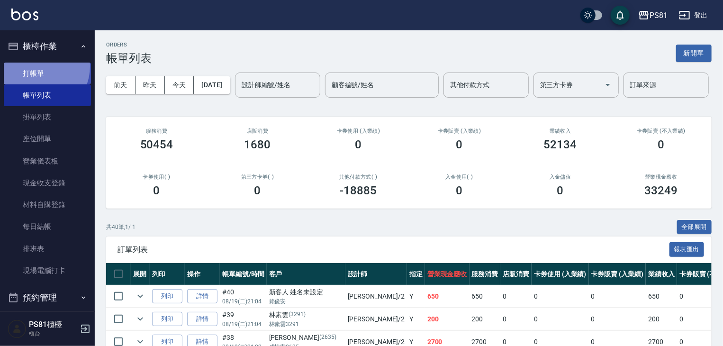
click at [38, 66] on link "打帳單" at bounding box center [47, 74] width 87 height 22
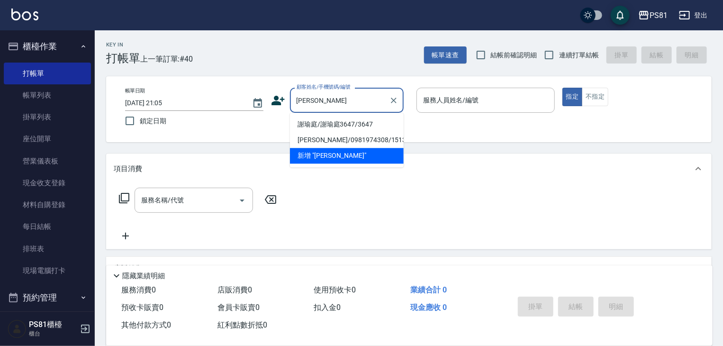
click at [377, 122] on li "謝瑜庭/謝瑜庭3647/3647" at bounding box center [347, 125] width 114 height 16
type input "謝瑜庭/謝瑜庭3647/3647"
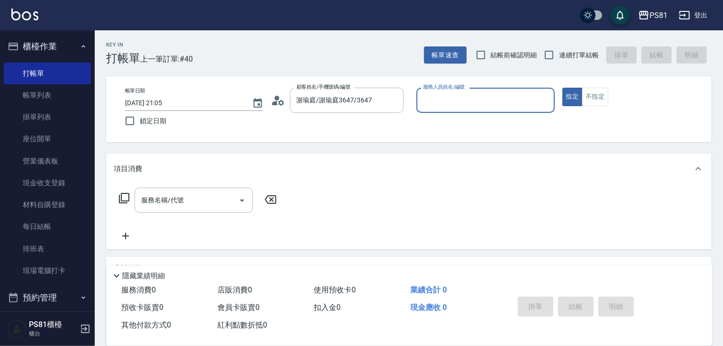
type input "采蓮-2"
drag, startPoint x: 184, startPoint y: 215, endPoint x: 183, endPoint y: 208, distance: 7.2
click at [184, 215] on div "服務名稱/代號 服務名稱/代號" at bounding box center [198, 215] width 169 height 54
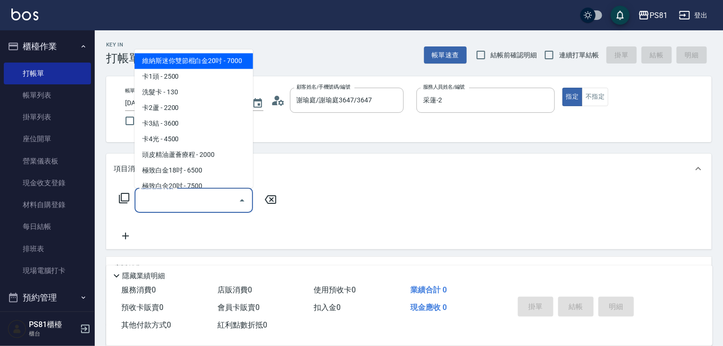
click at [183, 208] on input "服務名稱/代號" at bounding box center [187, 200] width 96 height 17
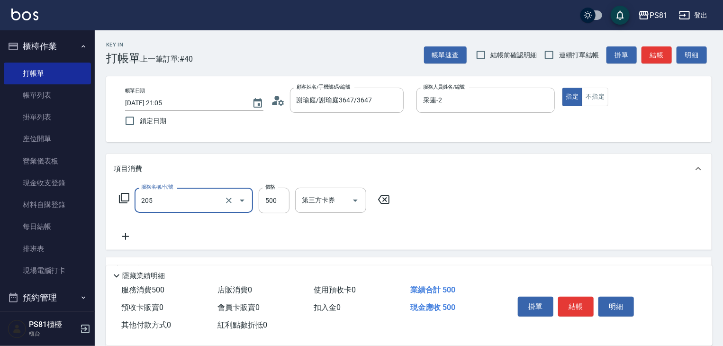
type input "A級單剪400(205)"
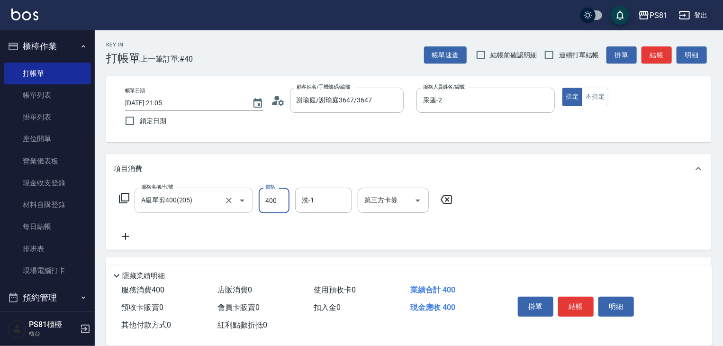
type input "400"
drag, startPoint x: 470, startPoint y: 224, endPoint x: 524, endPoint y: 236, distance: 55.7
click at [483, 227] on div "服務名稱/代號 A級單剪400(205) 服務名稱/代號 價格 400 價格 洗-1 洗-1 第三方卡券 第三方卡券" at bounding box center [409, 217] width 606 height 66
click at [565, 297] on button "結帳" at bounding box center [576, 307] width 36 height 20
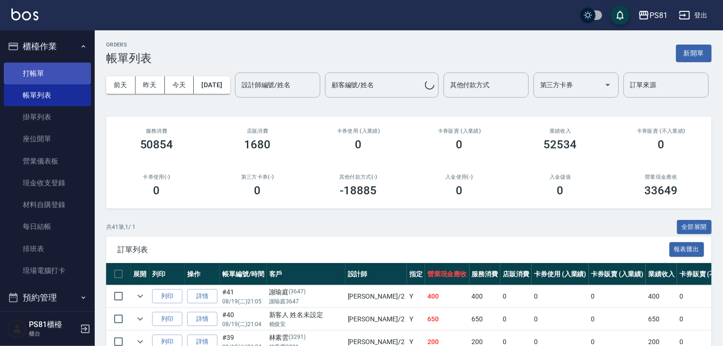
click at [38, 76] on link "打帳單" at bounding box center [47, 74] width 87 height 22
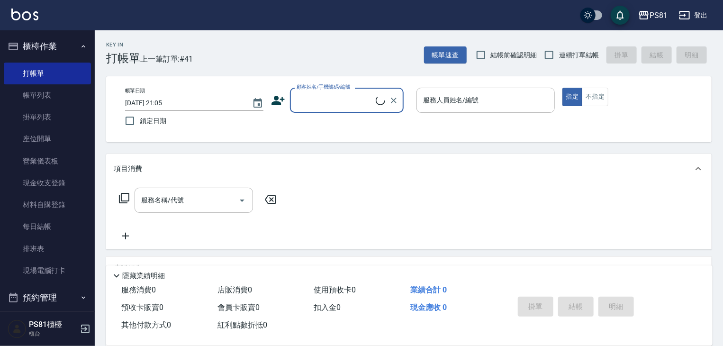
click at [334, 102] on input "顧客姓名/手機號碼/編號" at bounding box center [335, 100] width 82 height 17
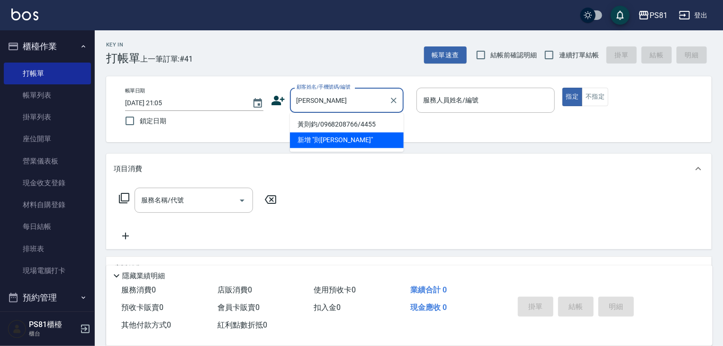
click at [340, 122] on li "黃則鈞/0968208766/4455" at bounding box center [347, 125] width 114 height 16
type input "黃則鈞/0968208766/4455"
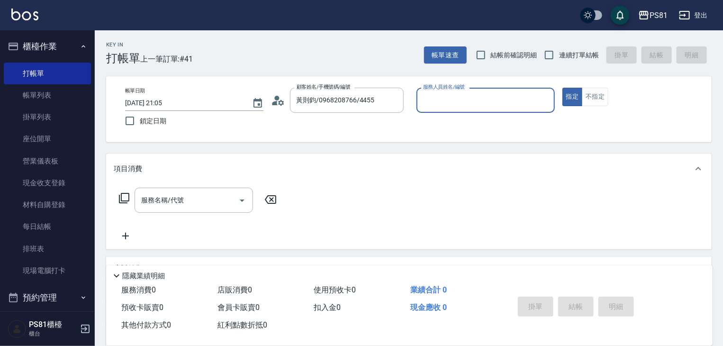
type input "采蓮-2"
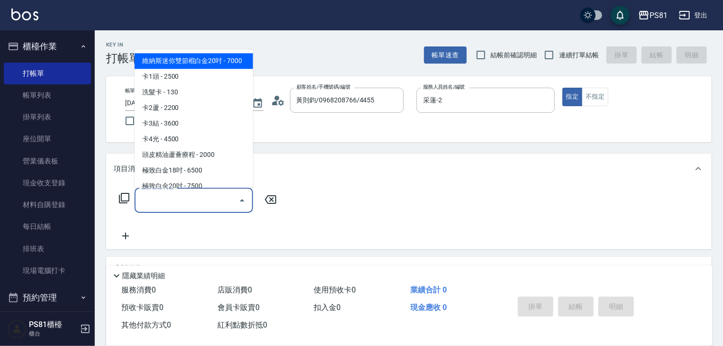
click at [182, 199] on input "服務名稱/代號" at bounding box center [187, 200] width 96 height 17
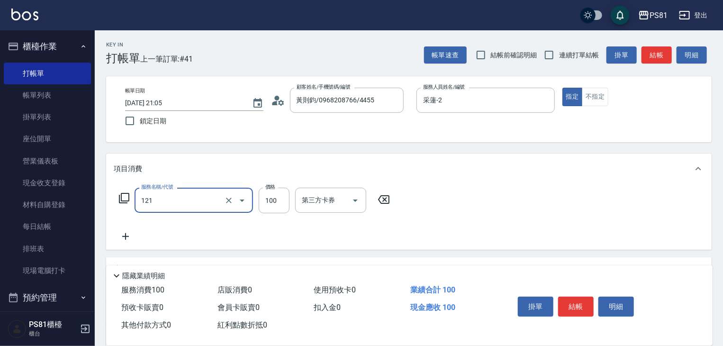
type input "剪劉海(121)"
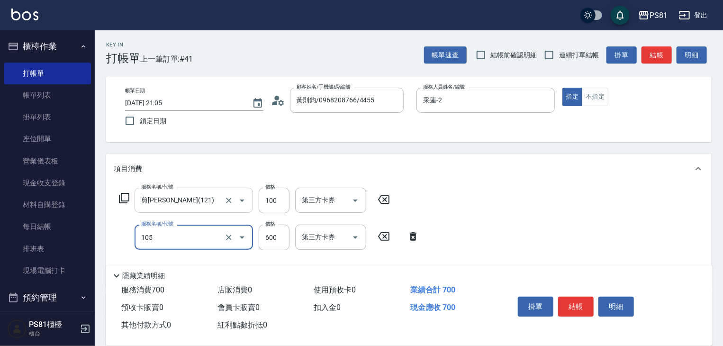
type input "A級洗剪600(105)"
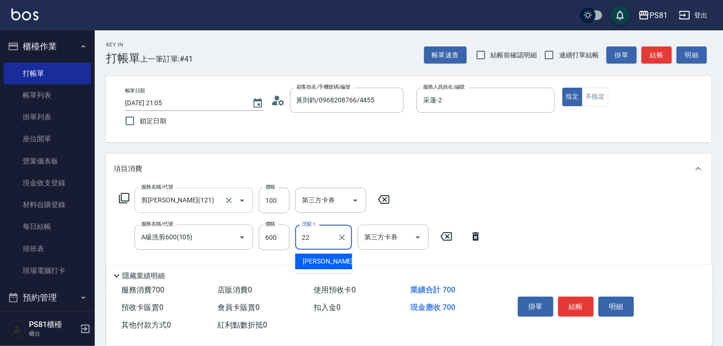
type input "涵文-22"
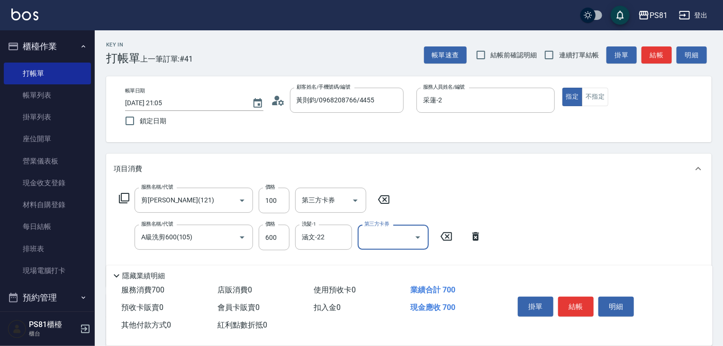
drag, startPoint x: 578, startPoint y: 242, endPoint x: 579, endPoint y: 250, distance: 8.5
click at [579, 244] on div "服務名稱/代號 剪劉海(121) 服務名稱/代號 價格 100 價格 第三方卡券 第三方卡券 服務名稱/代號 A級洗剪600(105) 服務名稱/代號 價格 …" at bounding box center [409, 235] width 606 height 103
click at [573, 304] on button "結帳" at bounding box center [576, 307] width 36 height 20
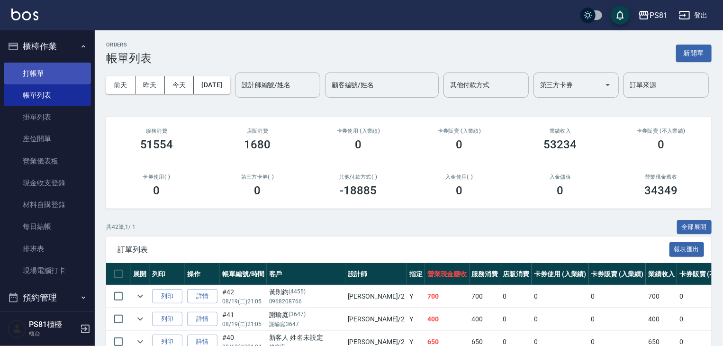
click at [36, 73] on link "打帳單" at bounding box center [47, 74] width 87 height 22
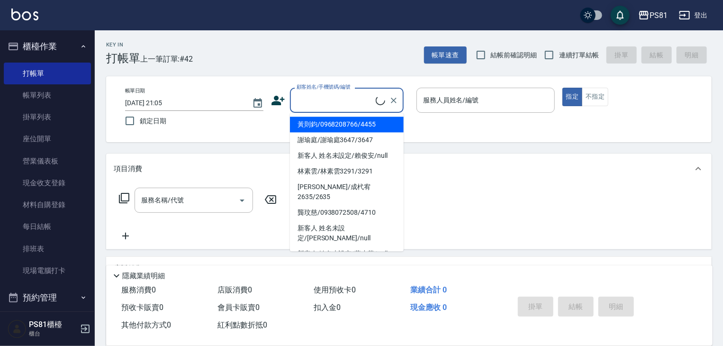
click at [366, 96] on input "顧客姓名/手機號碼/編號" at bounding box center [335, 100] width 82 height 17
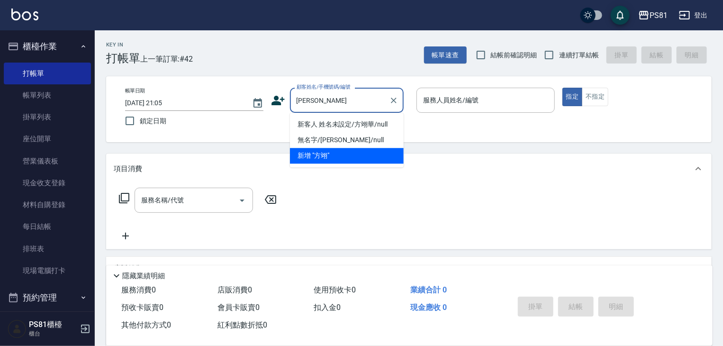
click at [339, 121] on li "新客人 姓名未設定/方翊華/null" at bounding box center [347, 125] width 114 height 16
type input "新客人 姓名未設定/方翊華/null"
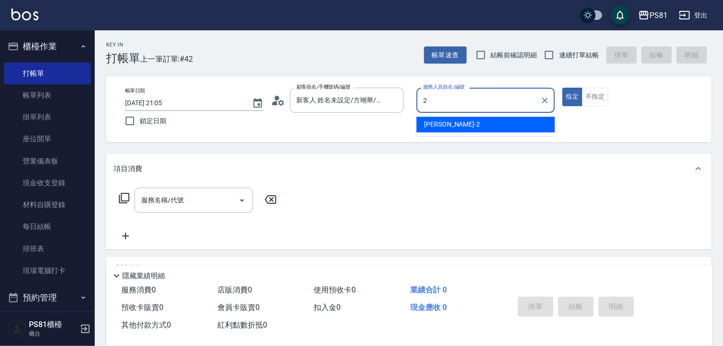
type input "采蓮-2"
type button "true"
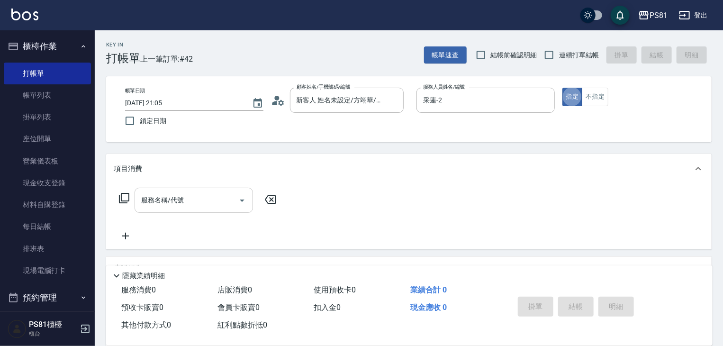
click at [203, 195] on input "服務名稱/代號" at bounding box center [187, 200] width 96 height 17
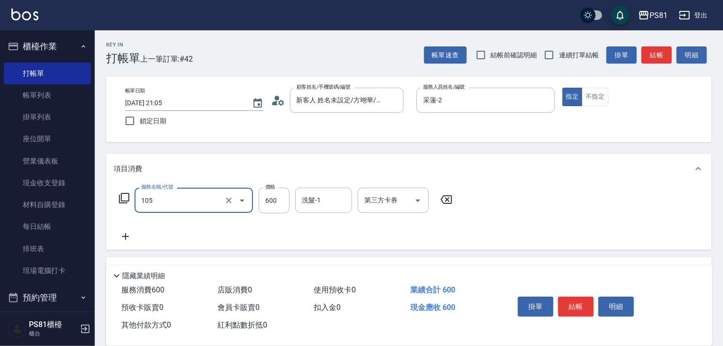
type input "A級洗剪600(105)"
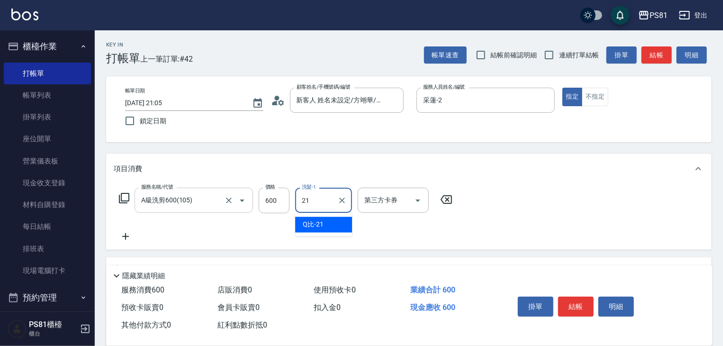
type input "Q比-21"
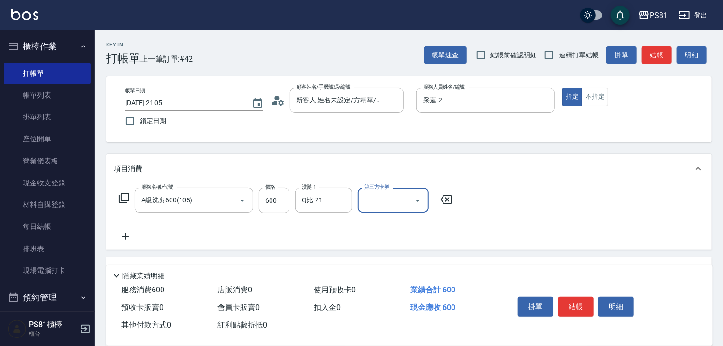
drag, startPoint x: 494, startPoint y: 226, endPoint x: 516, endPoint y: 227, distance: 22.3
click at [493, 224] on div "服務名稱/代號 A級洗剪600(105) 服務名稱/代號 價格 600 價格 洗髮-1 Q比-21 洗髮-1 第三方卡券 第三方卡券" at bounding box center [409, 217] width 606 height 66
click at [581, 306] on button "結帳" at bounding box center [576, 307] width 36 height 20
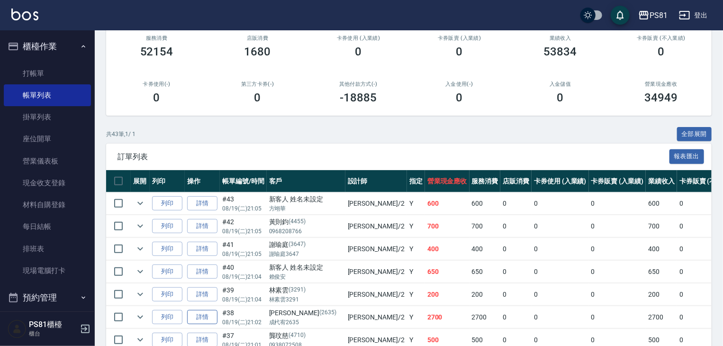
scroll to position [237, 0]
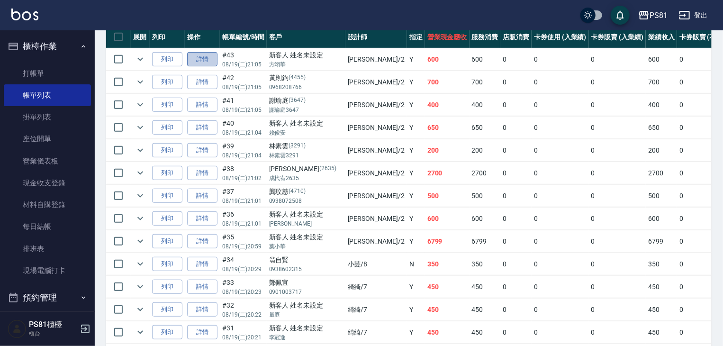
click at [200, 67] on link "詳情" at bounding box center [202, 59] width 30 height 15
